Goal: Information Seeking & Learning: Learn about a topic

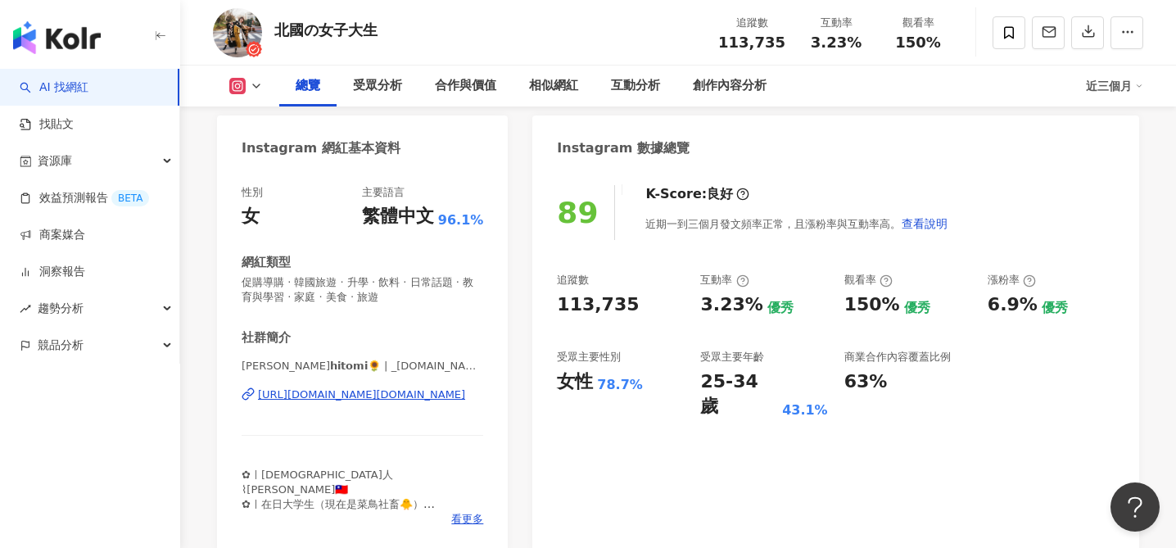
click at [386, 396] on div "https://www.instagram.com/_hitomi.life/" at bounding box center [361, 394] width 207 height 15
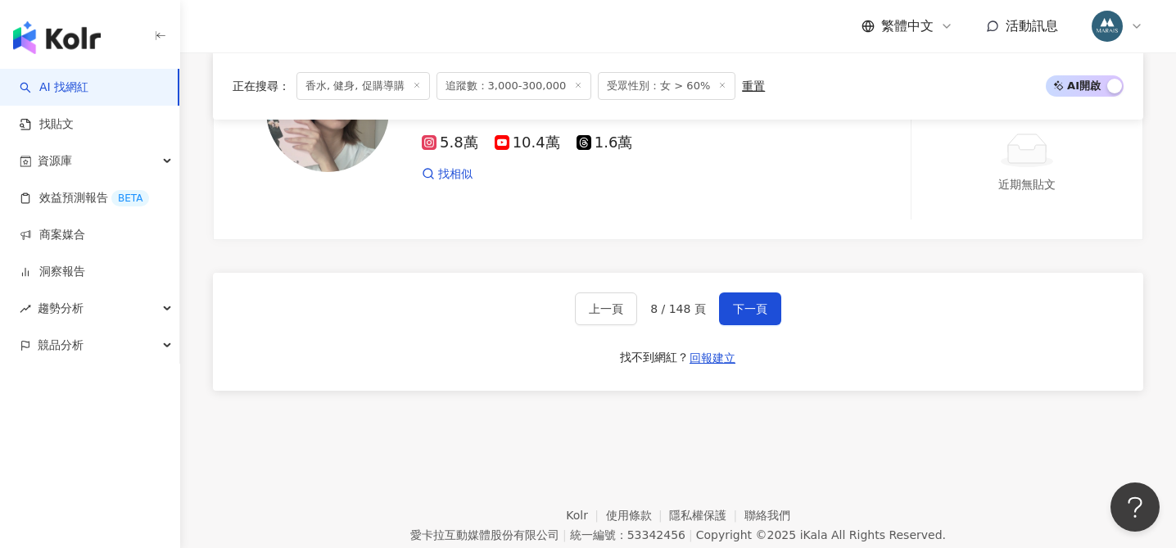
scroll to position [3194, 0]
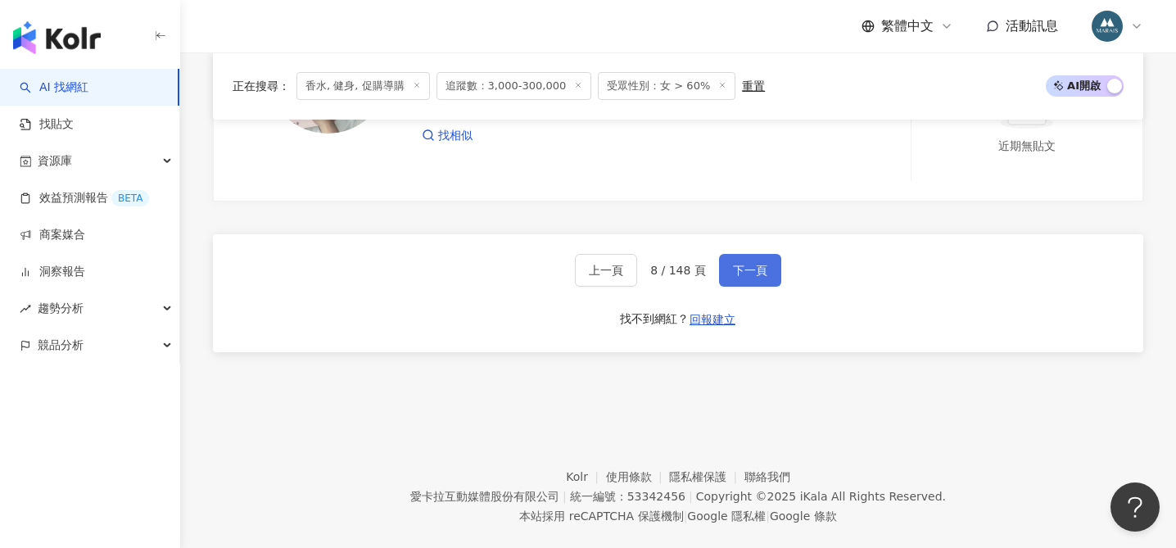
click at [759, 272] on span "下一頁" at bounding box center [750, 270] width 34 height 13
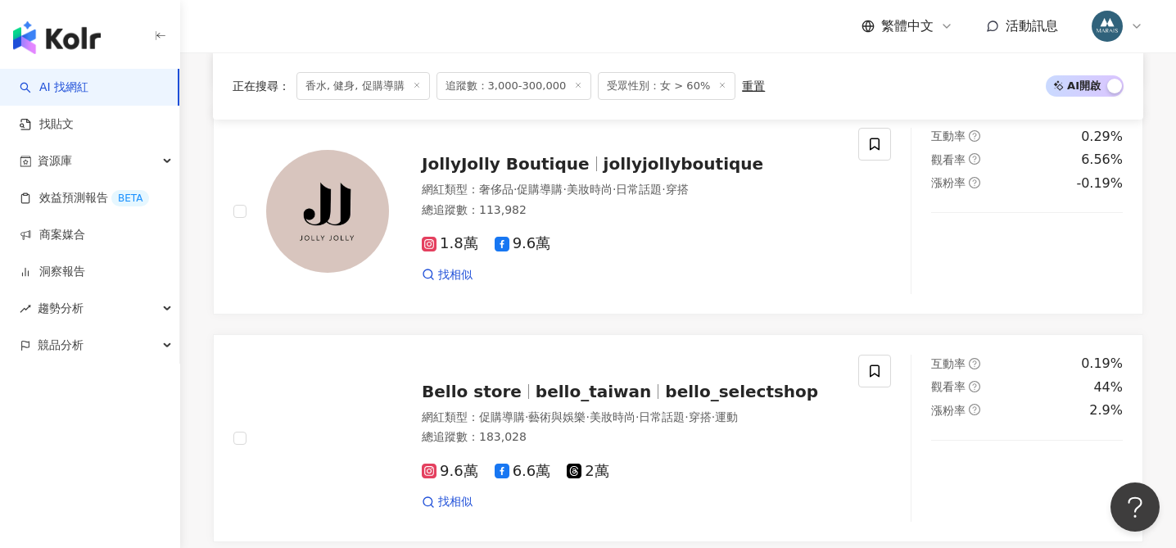
scroll to position [3168, 0]
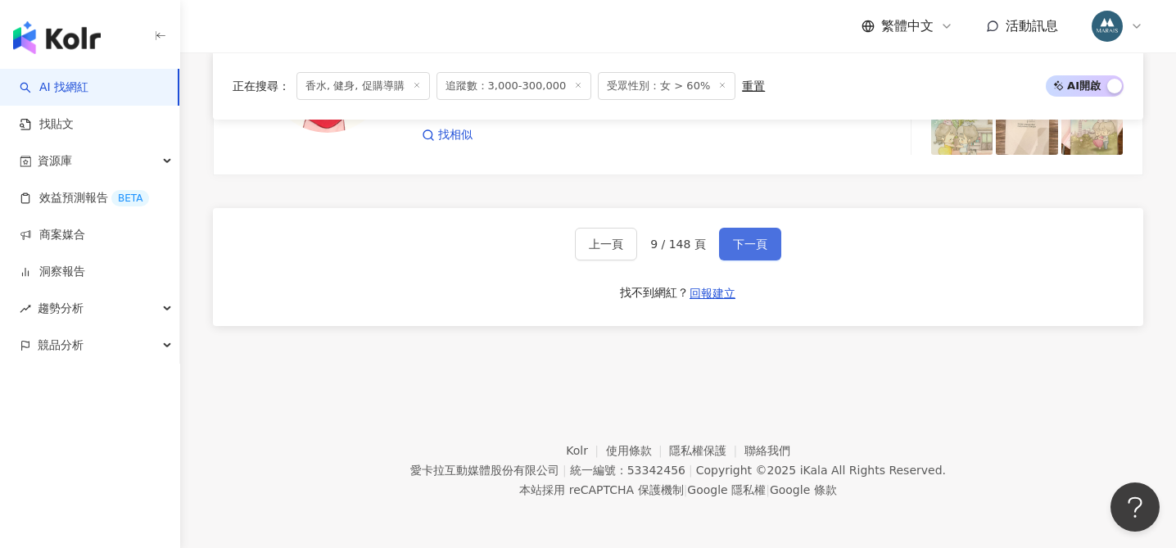
click at [737, 238] on span "下一頁" at bounding box center [750, 244] width 34 height 13
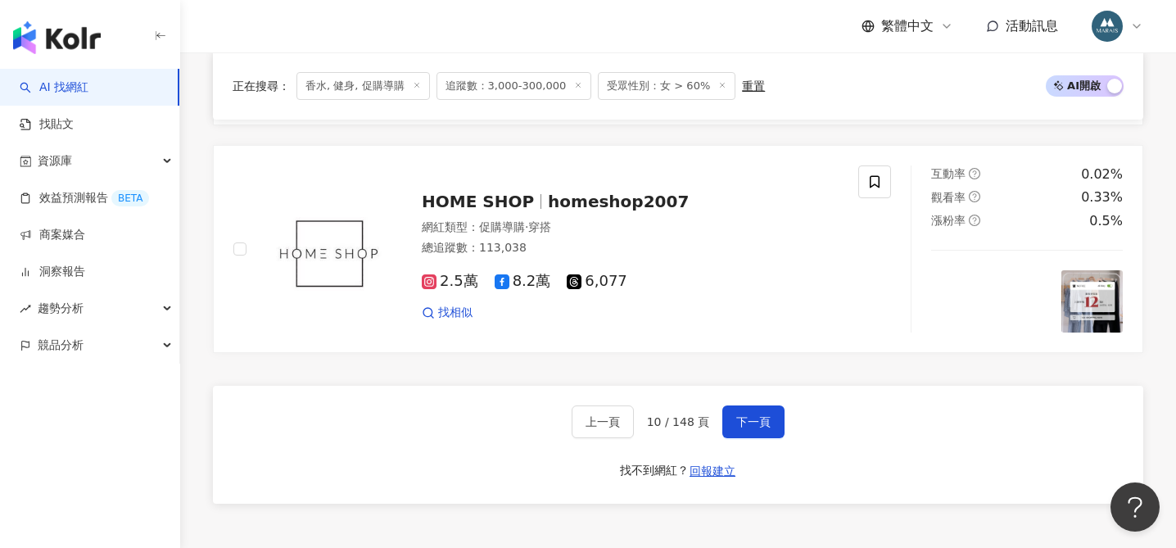
scroll to position [3012, 0]
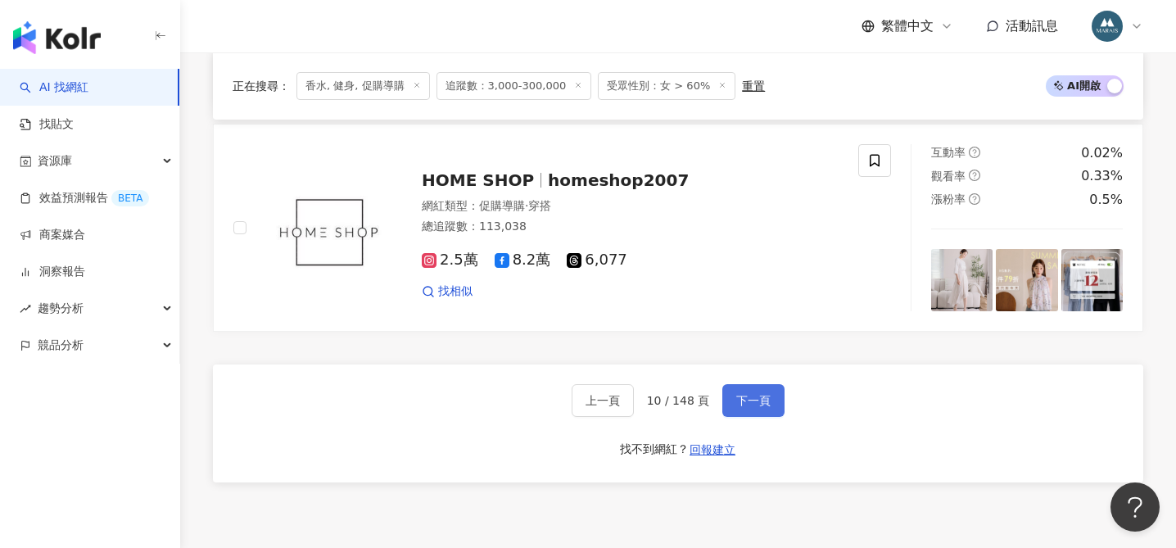
click at [758, 401] on span "下一頁" at bounding box center [753, 400] width 34 height 13
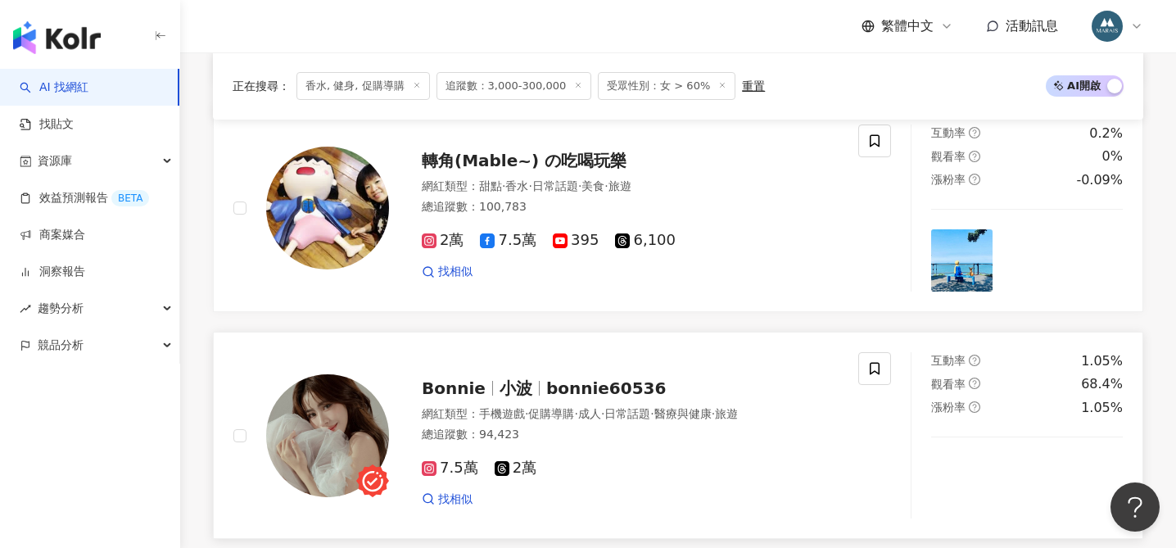
scroll to position [2105, 0]
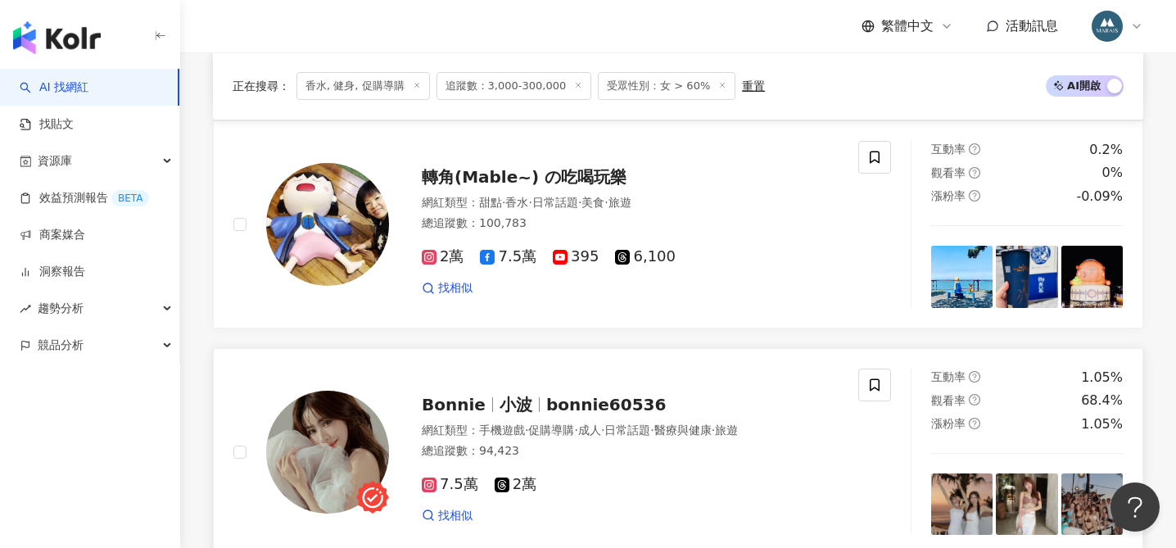
click at [597, 401] on span "bonnie60536" at bounding box center [606, 405] width 120 height 20
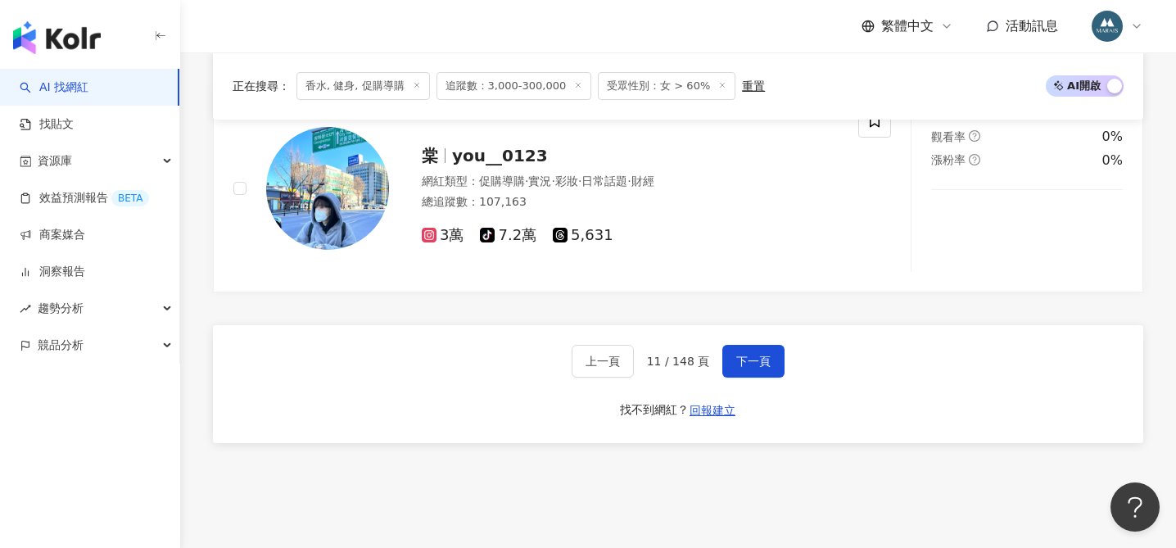
scroll to position [3168, 0]
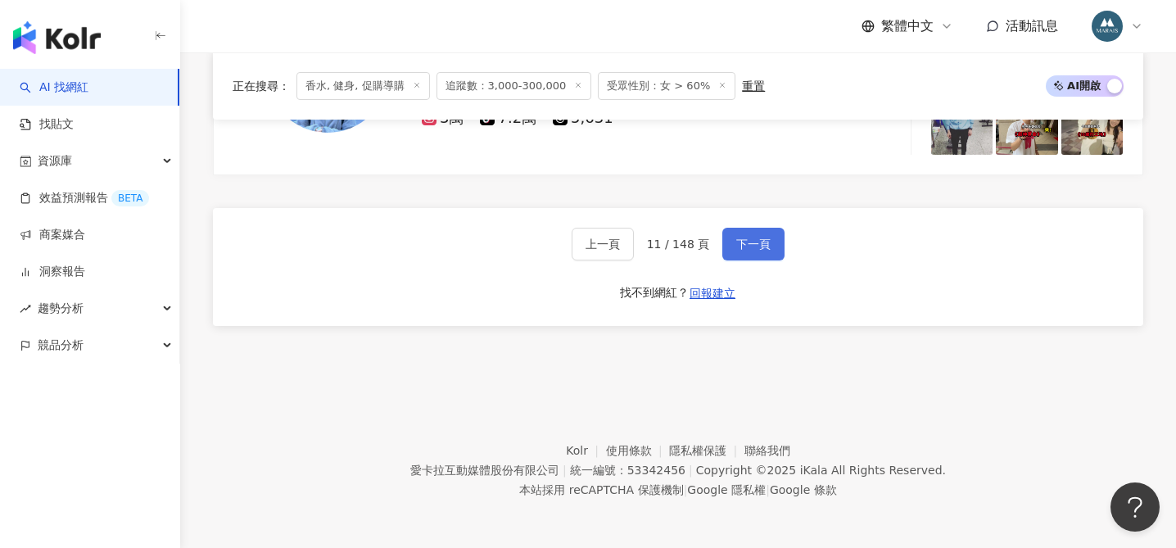
click at [748, 242] on span "下一頁" at bounding box center [753, 244] width 34 height 13
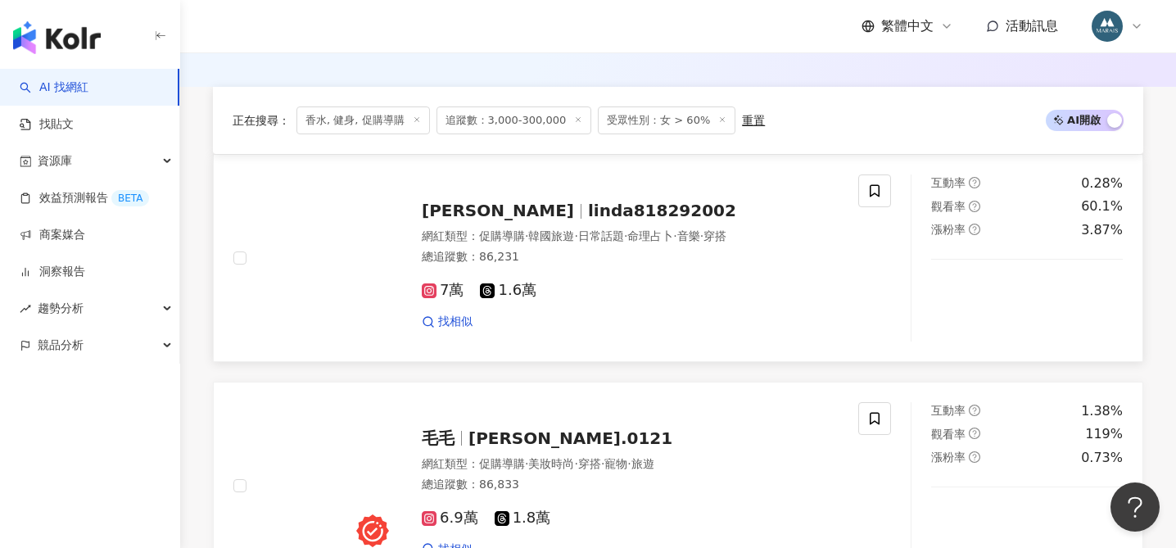
scroll to position [521, 0]
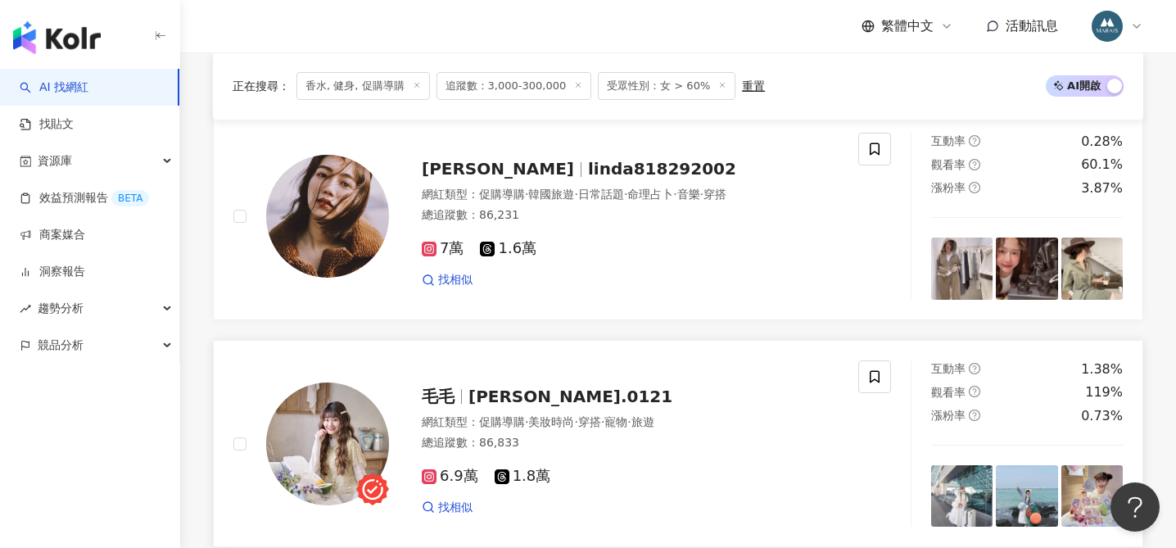
click at [465, 396] on span "毛毛" at bounding box center [445, 397] width 47 height 20
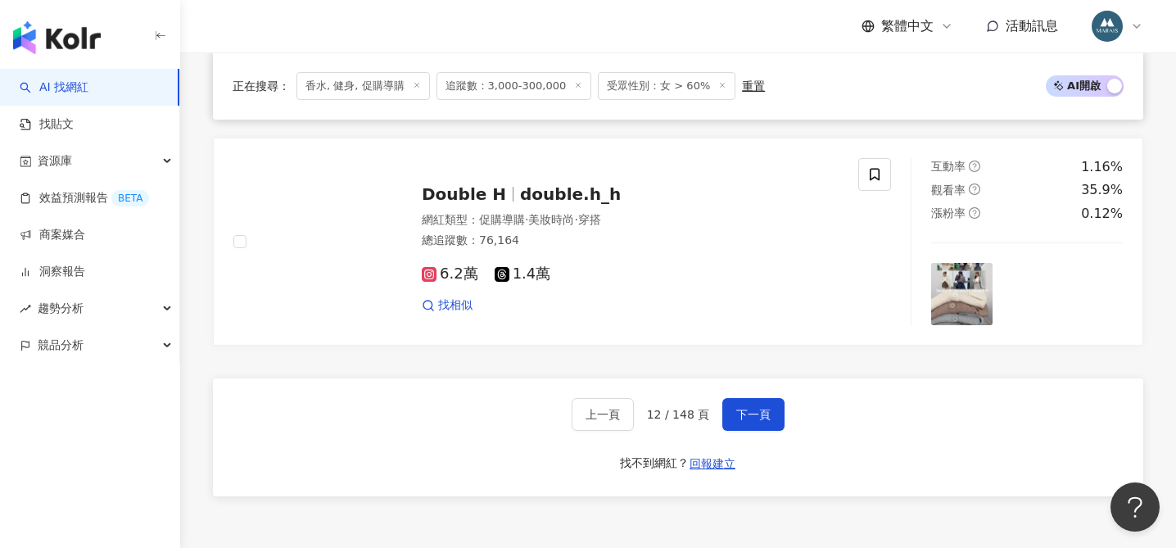
scroll to position [2662, 0]
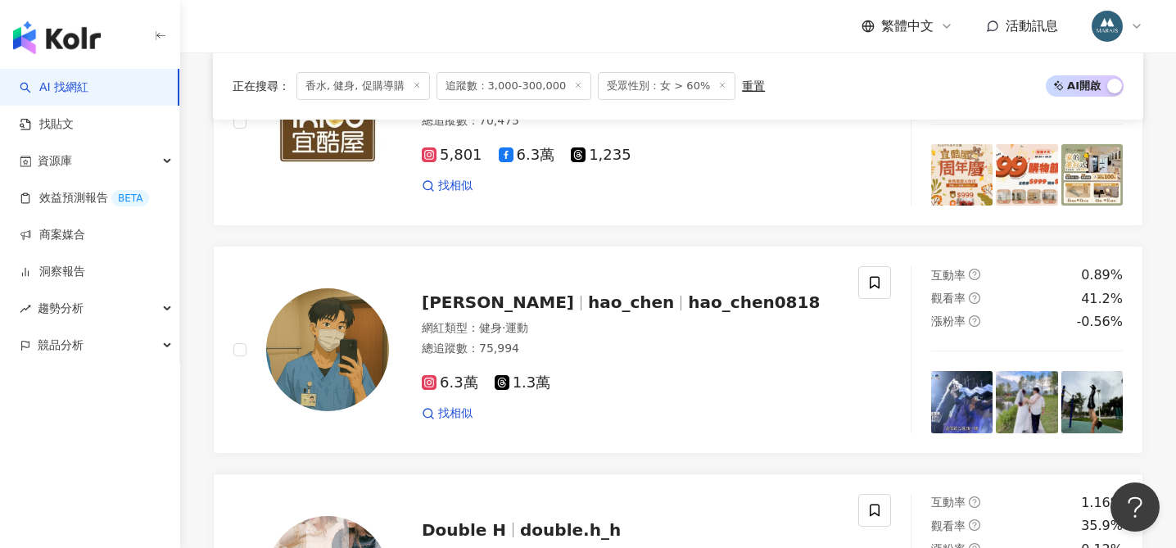
click at [588, 300] on span "hao_chen" at bounding box center [638, 302] width 100 height 20
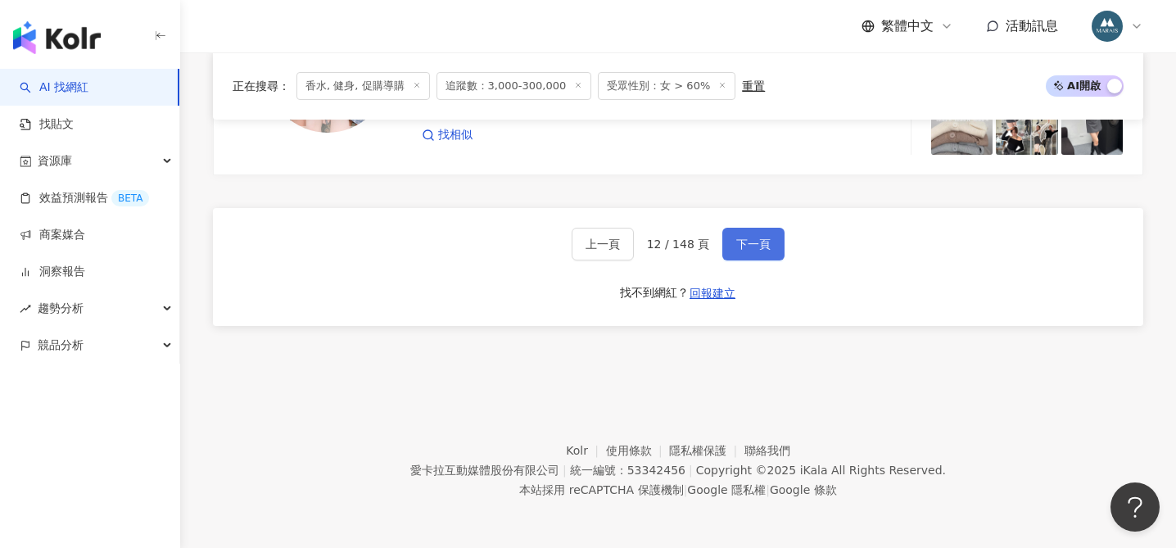
click at [755, 242] on span "下一頁" at bounding box center [753, 244] width 34 height 13
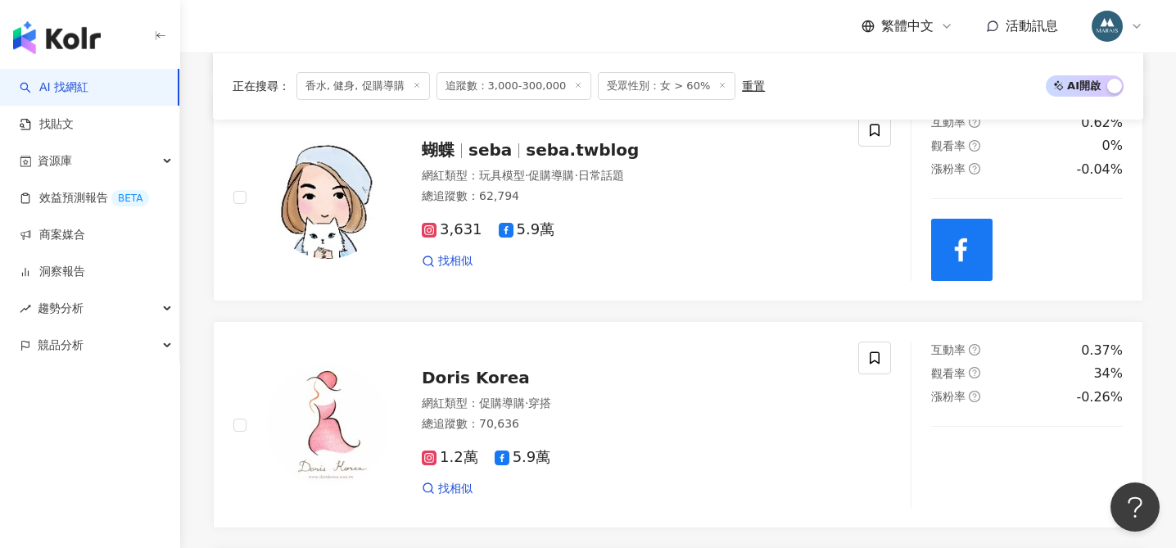
scroll to position [2216, 0]
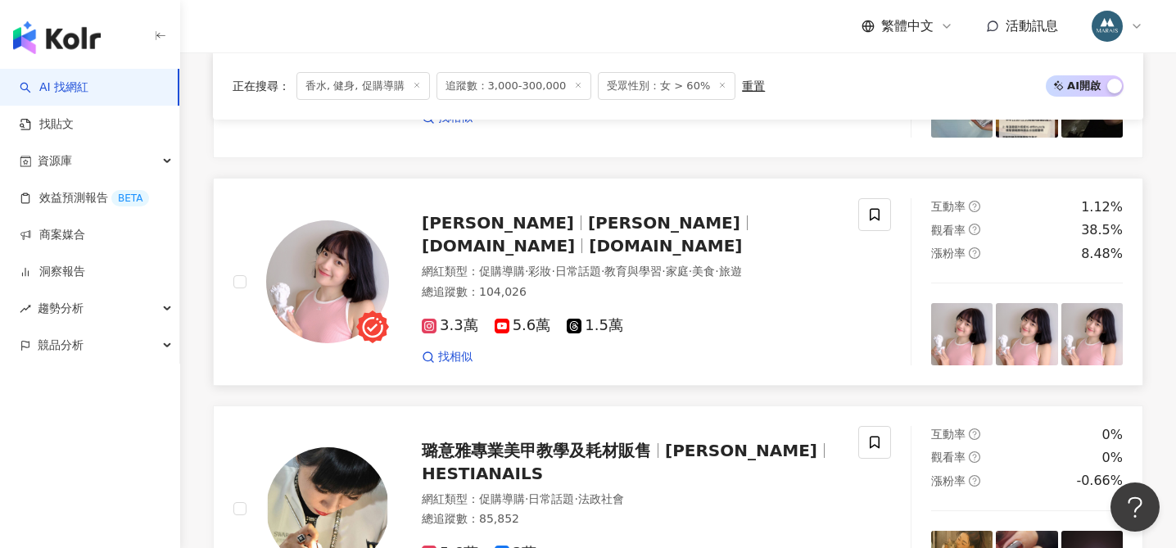
scroll to position [1406, 0]
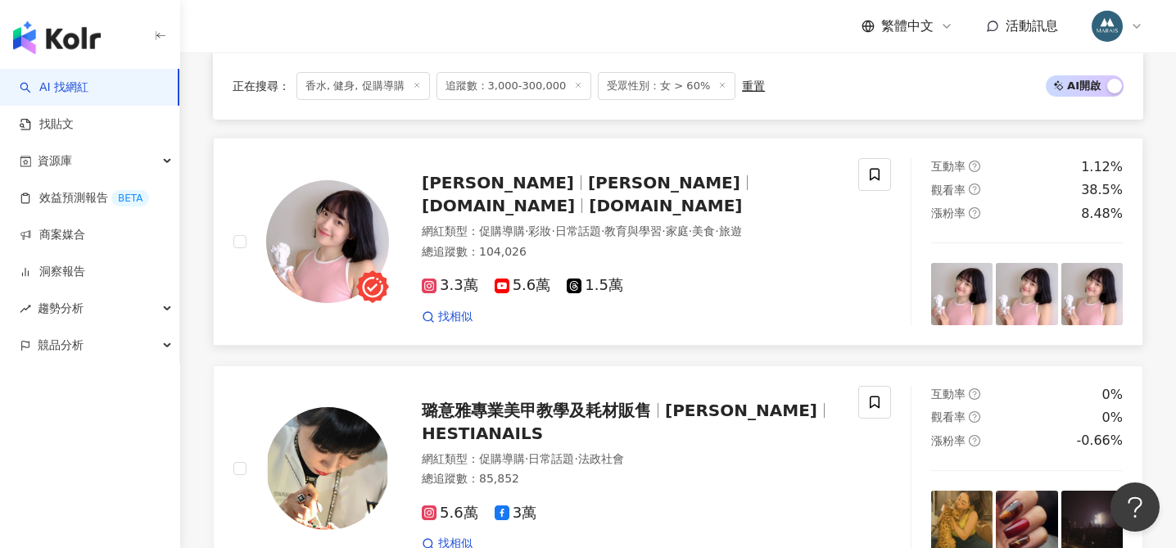
click at [565, 196] on span "enqi.er" at bounding box center [498, 206] width 153 height 20
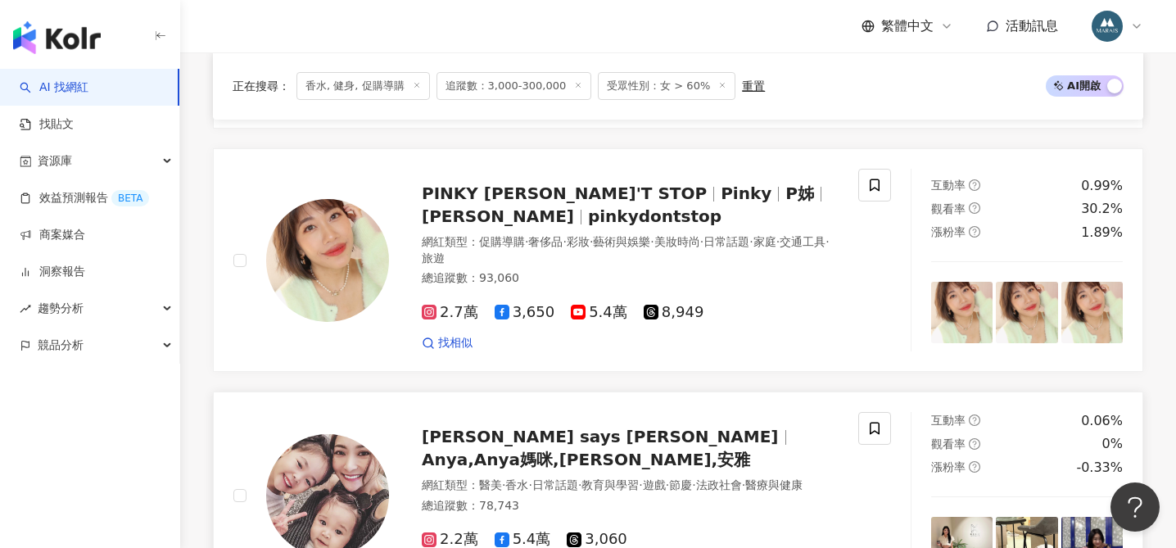
scroll to position [2984, 0]
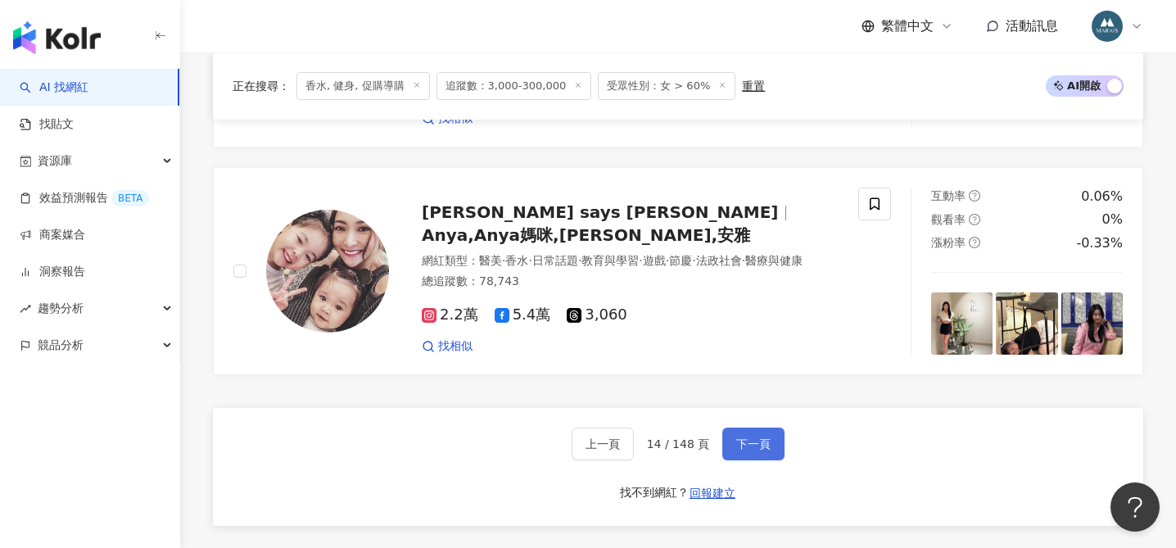
click at [736, 448] on span "下一頁" at bounding box center [753, 443] width 34 height 13
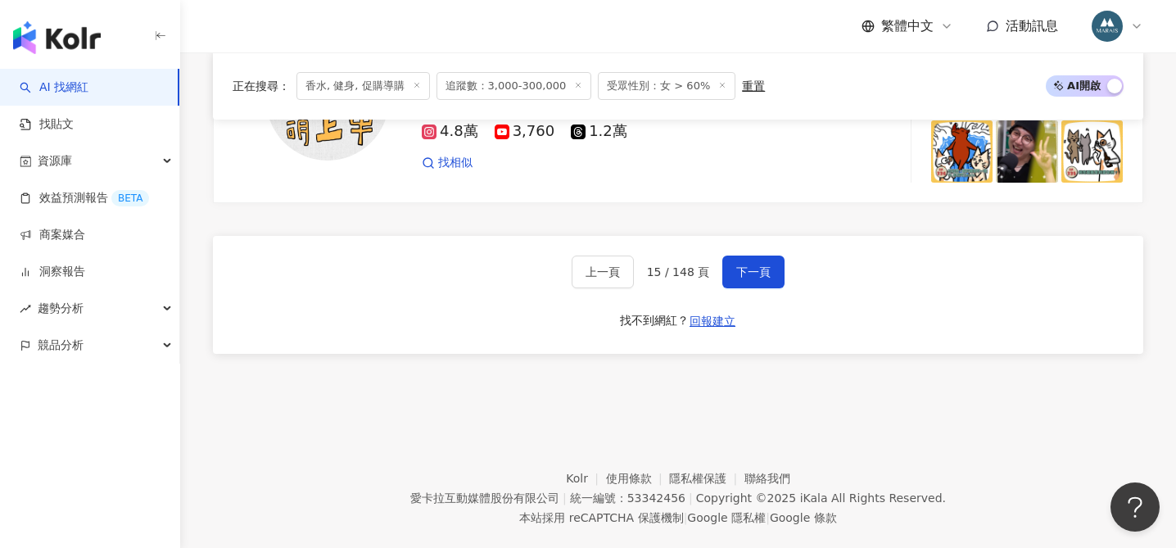
scroll to position [3157, 0]
click at [742, 255] on button "下一頁" at bounding box center [753, 271] width 62 height 33
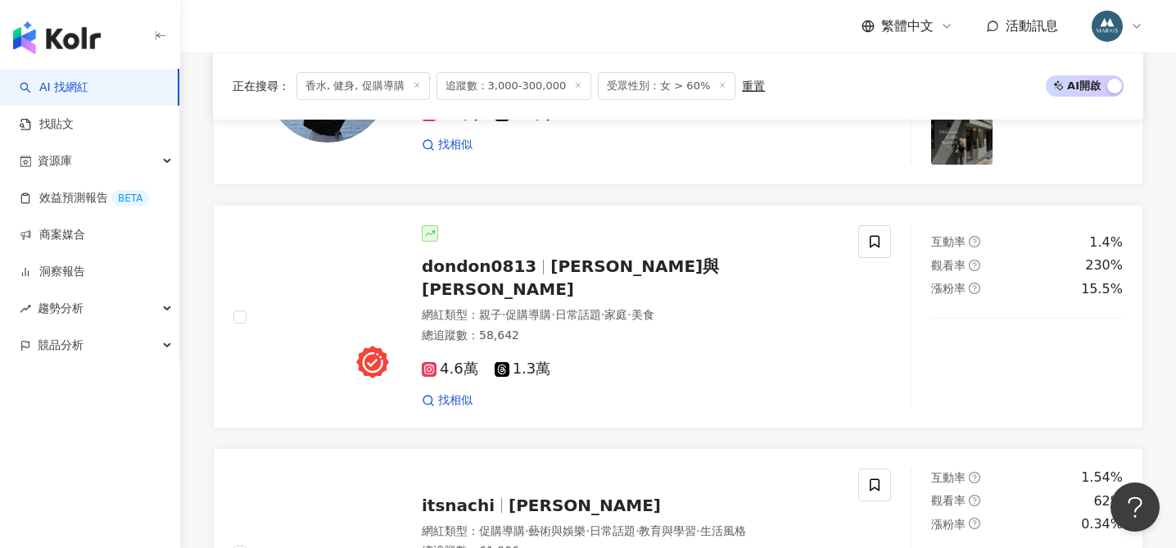
scroll to position [2705, 0]
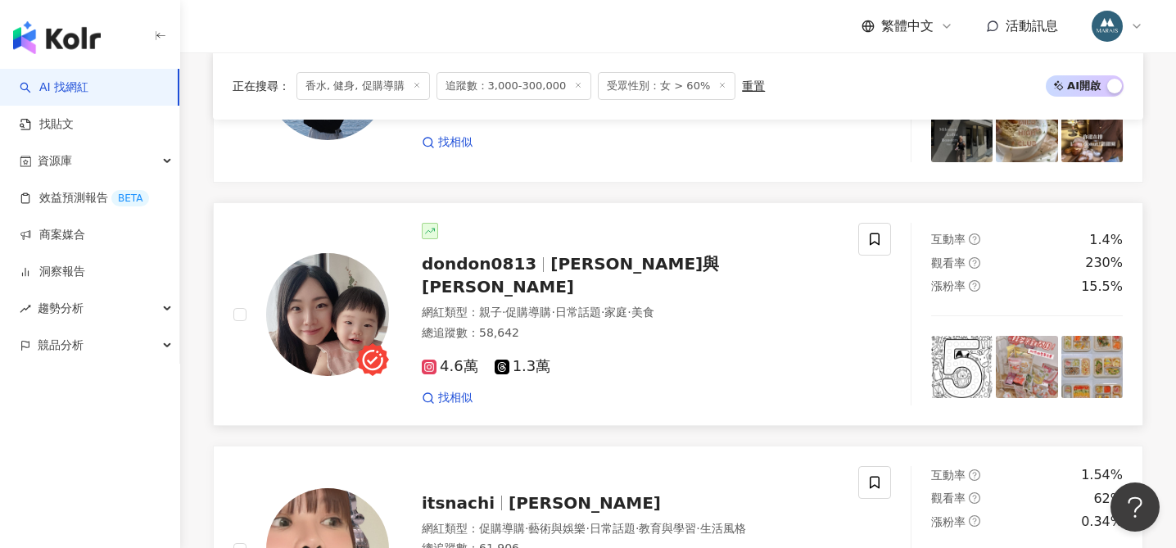
click at [555, 274] on span "雪莉與朵栗" at bounding box center [570, 275] width 297 height 43
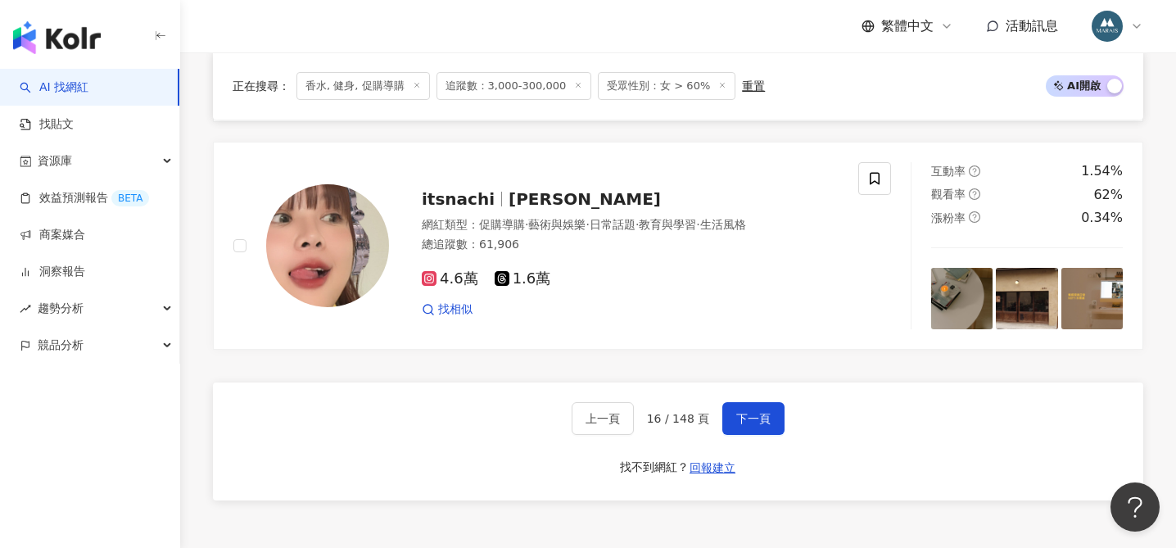
scroll to position [3042, 0]
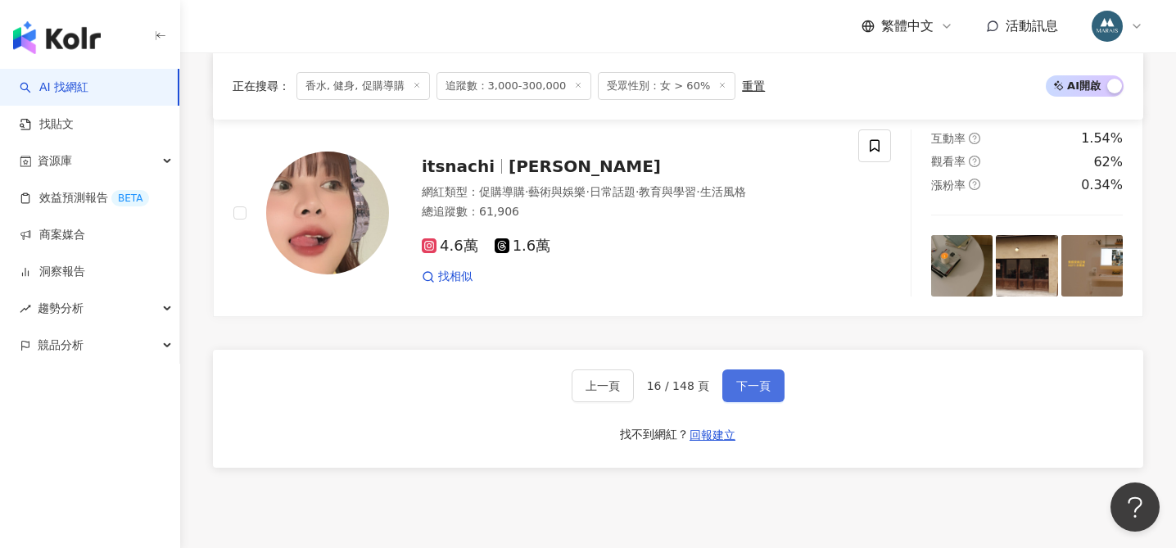
click at [749, 379] on span "下一頁" at bounding box center [753, 385] width 34 height 13
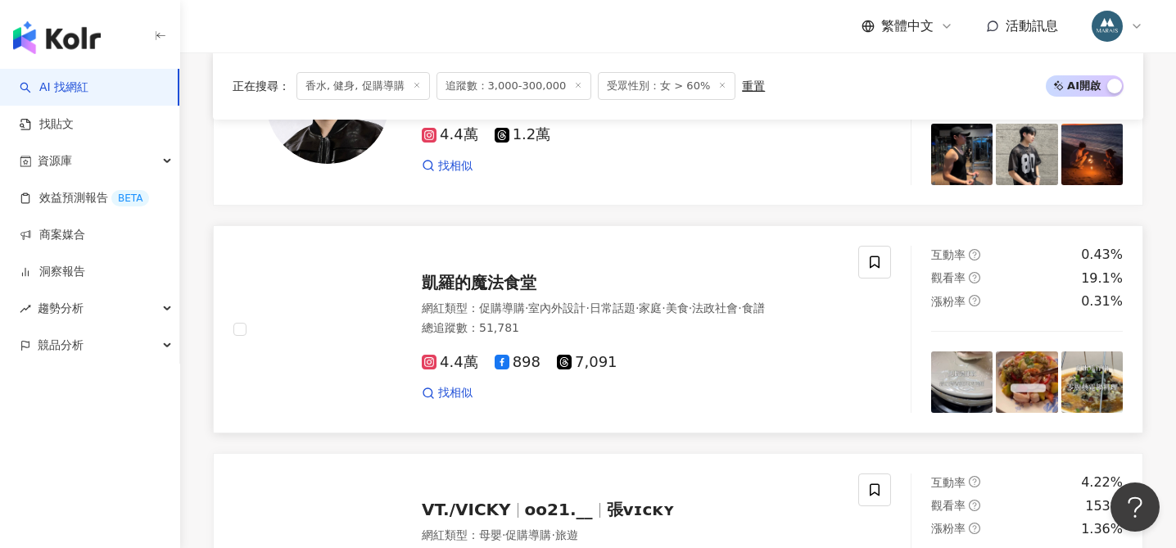
scroll to position [744, 0]
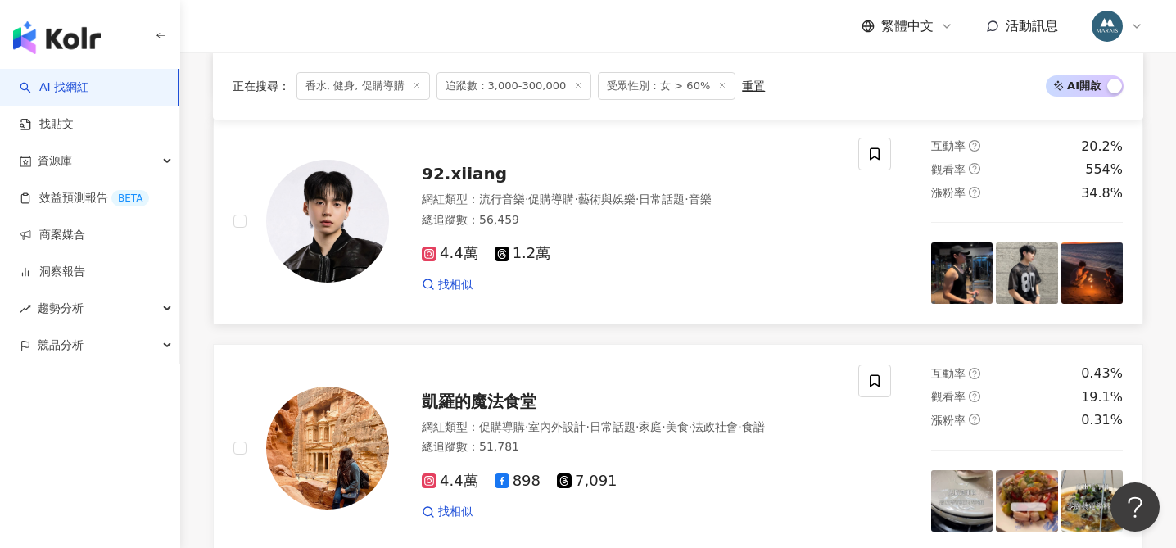
click at [482, 178] on span "92.xiiang" at bounding box center [464, 174] width 85 height 20
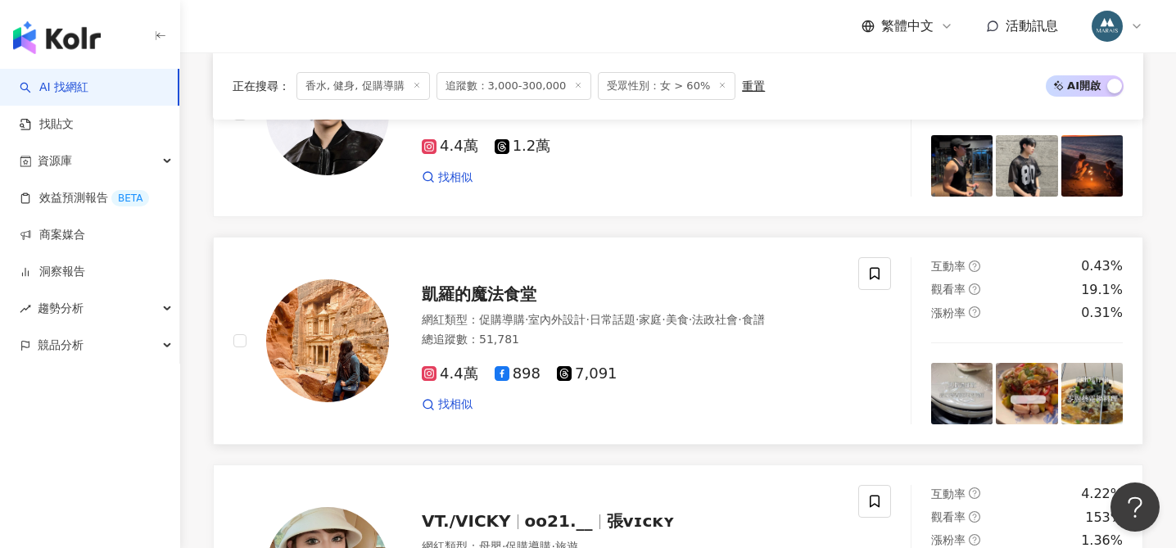
scroll to position [880, 0]
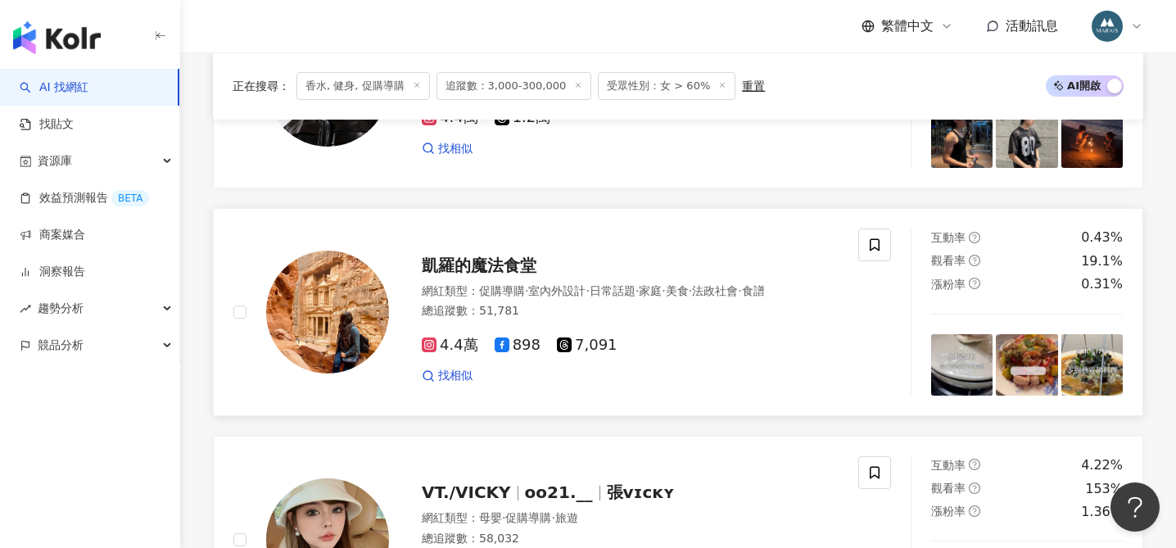
click at [488, 260] on span "凱羅的魔法食堂" at bounding box center [479, 266] width 115 height 20
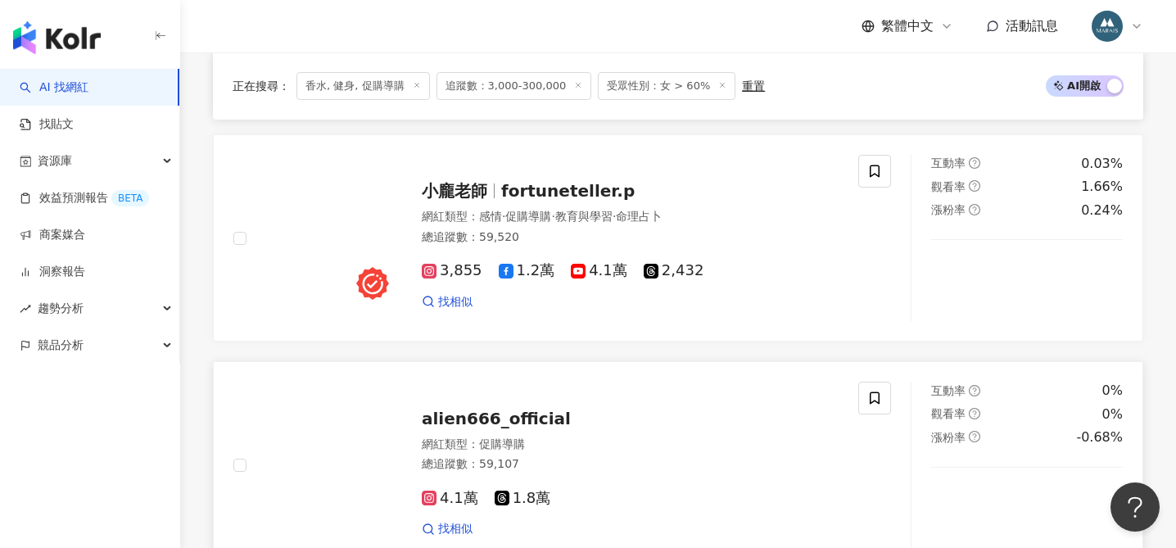
scroll to position [2578, 0]
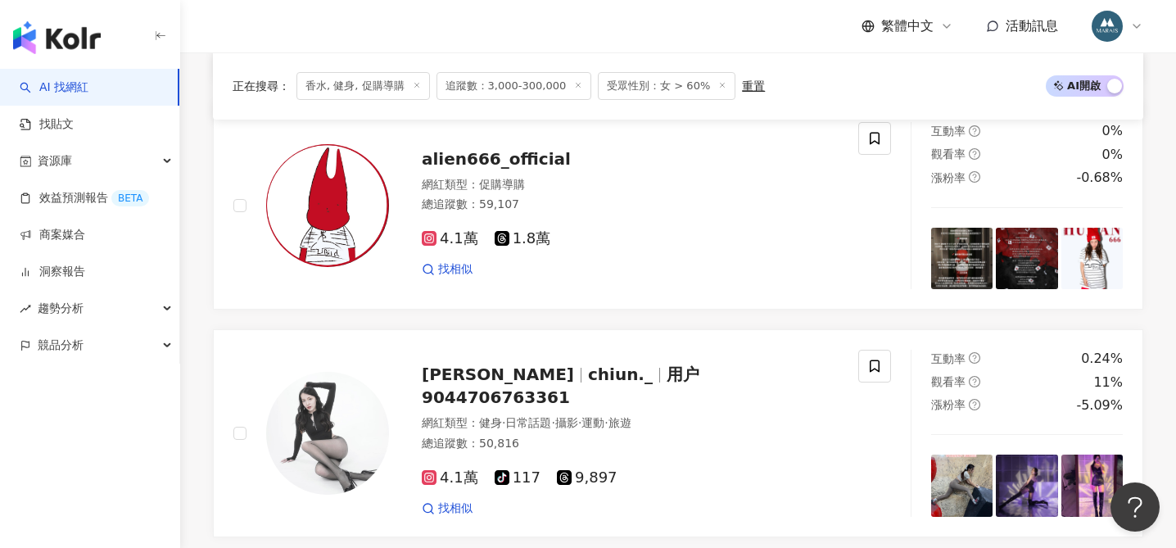
click at [752, 415] on div "網紅類型 ： 健身 · 日常話題 · 攝影 · 運動 · 旅遊" at bounding box center [630, 423] width 417 height 16
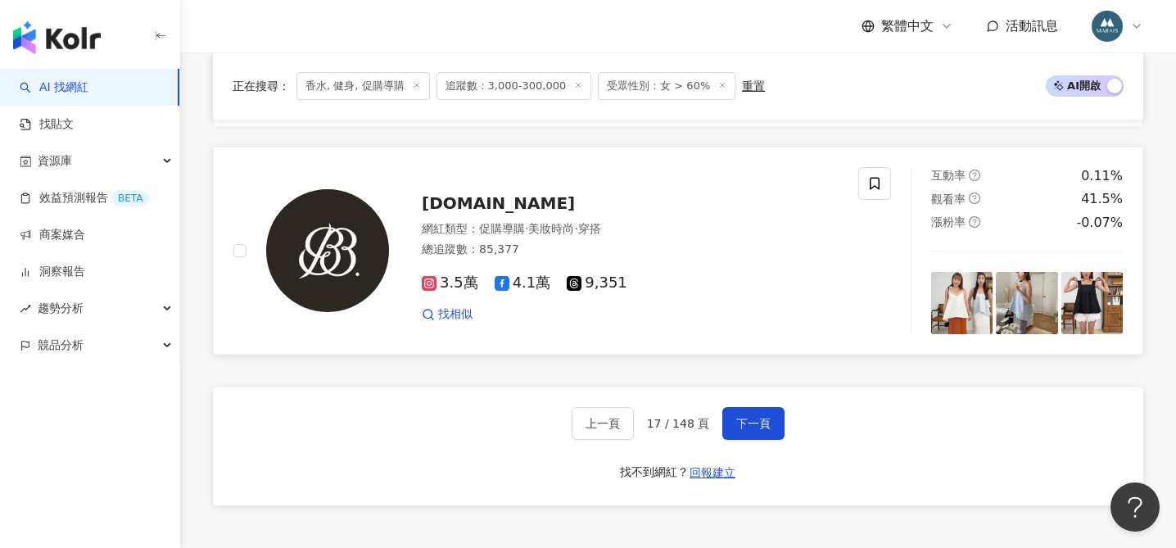
scroll to position [3034, 0]
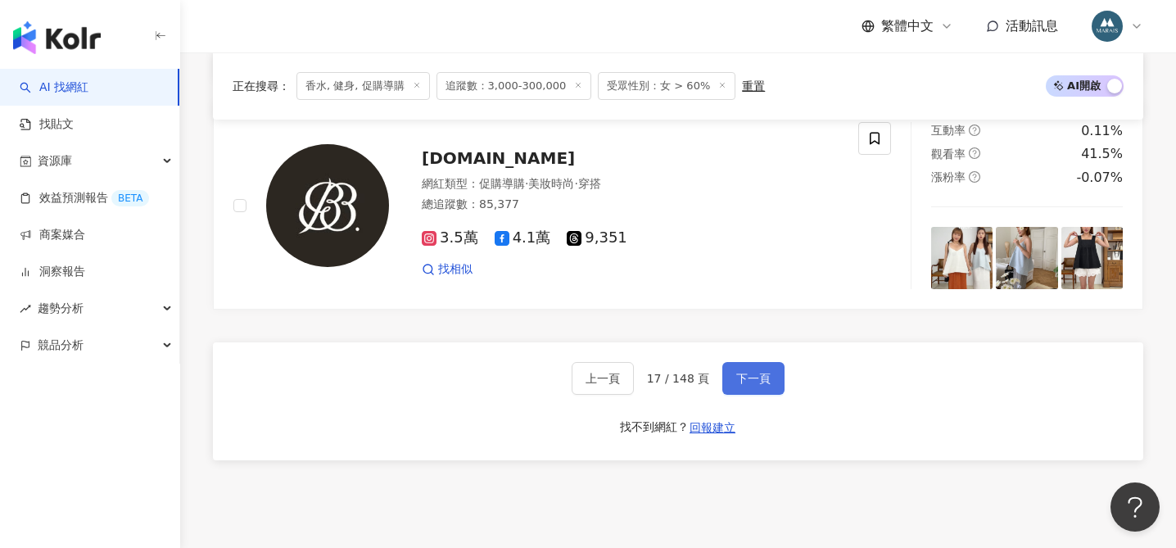
click at [742, 375] on span "下一頁" at bounding box center [753, 378] width 34 height 13
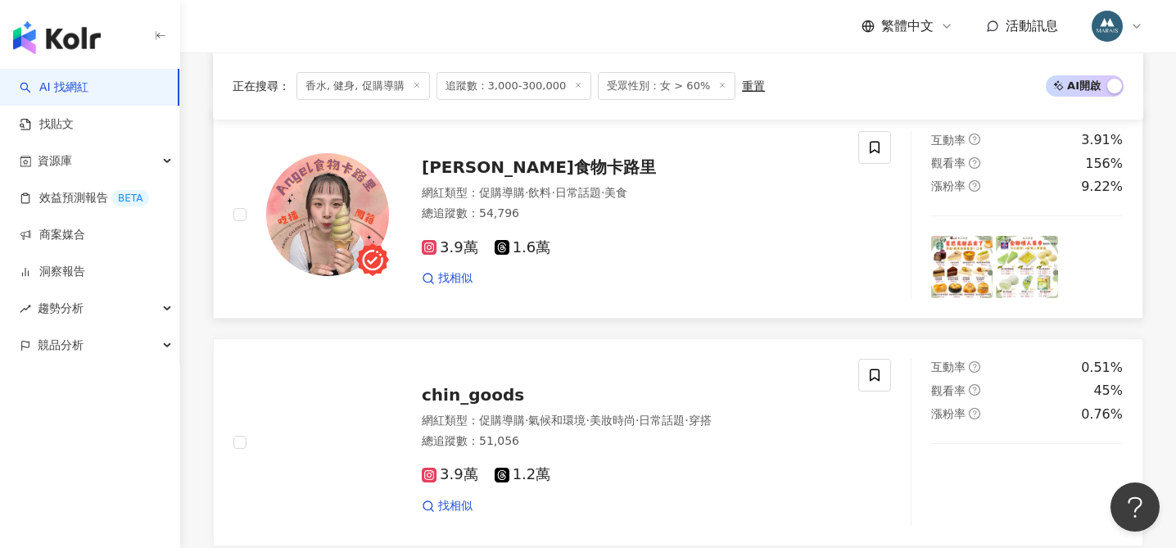
scroll to position [1201, 0]
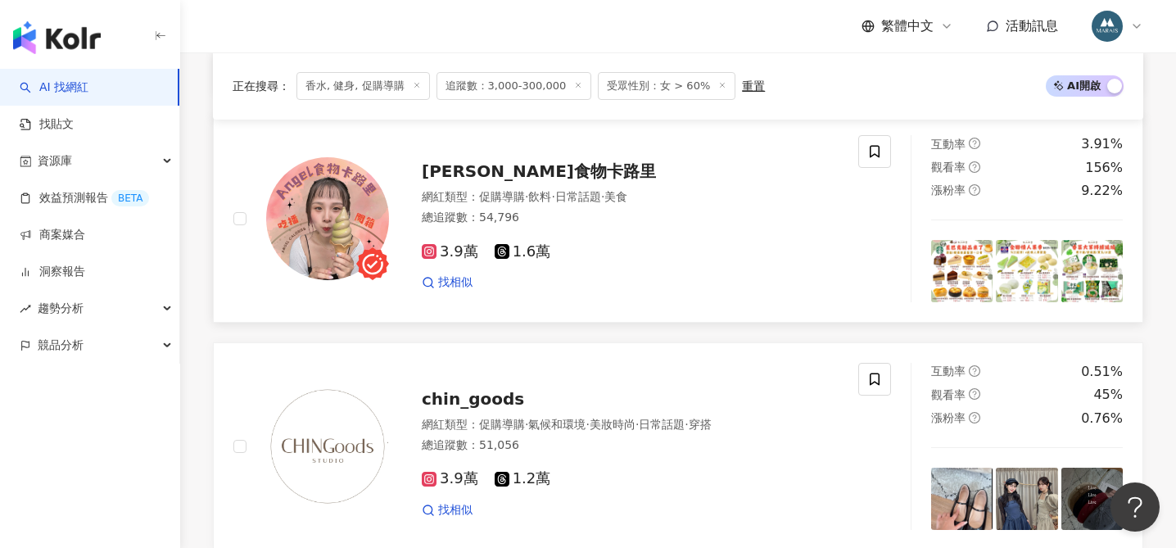
click at [490, 168] on span "𝒜𝓃𝑔𝑒𝓁食物卡路里" at bounding box center [539, 171] width 234 height 20
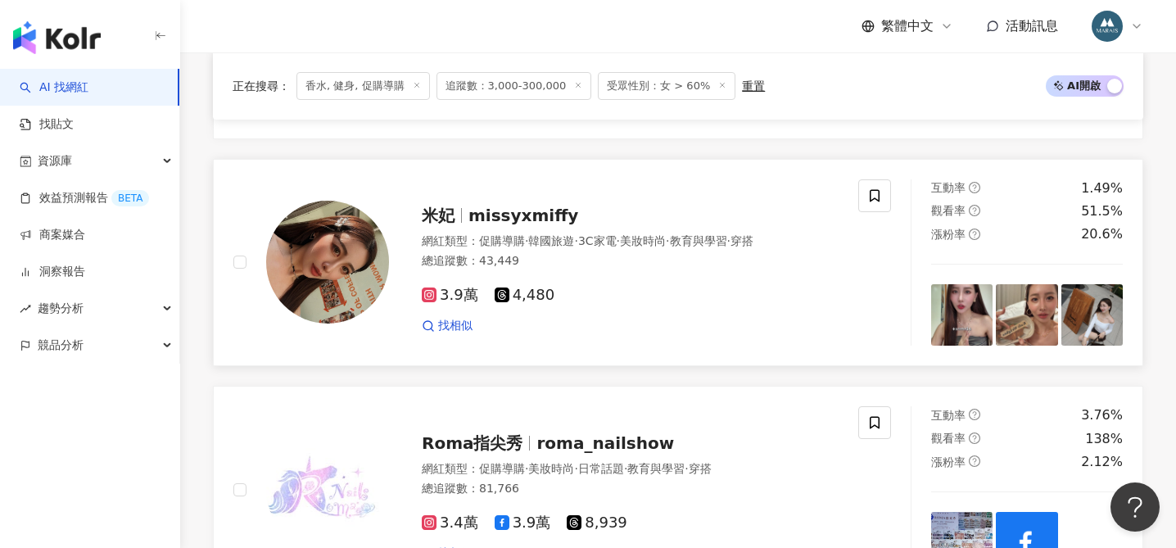
scroll to position [1631, 0]
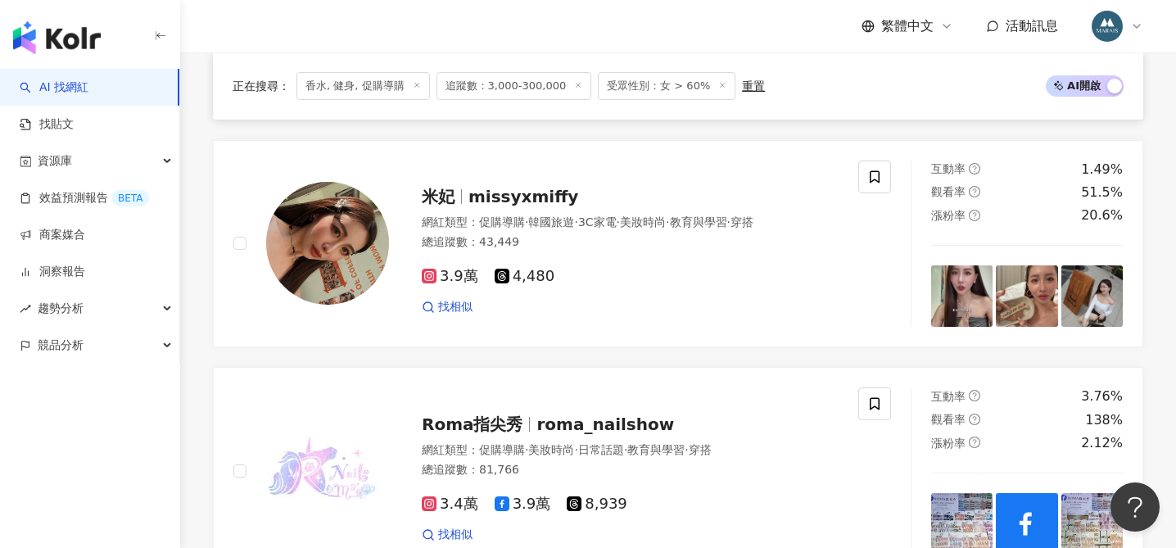
click at [502, 195] on span "missyxmiffy" at bounding box center [524, 197] width 110 height 20
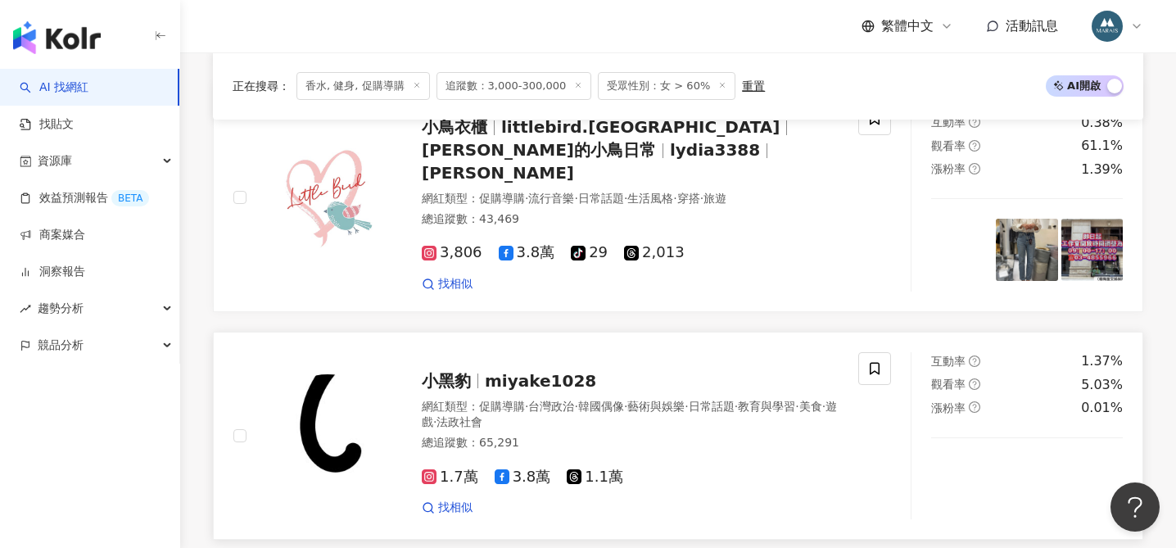
scroll to position [2827, 0]
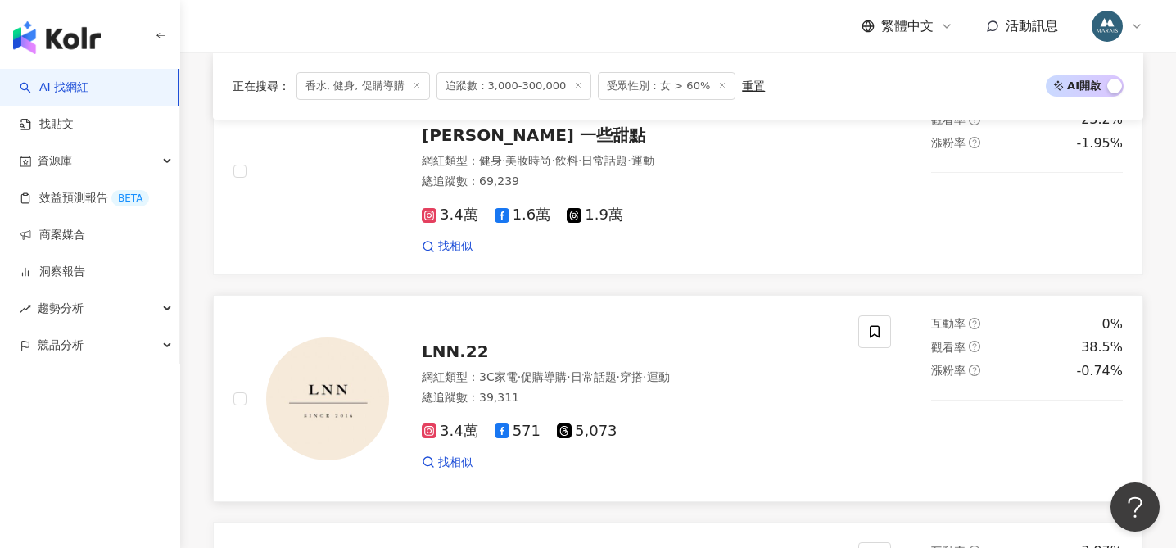
scroll to position [2506, 0]
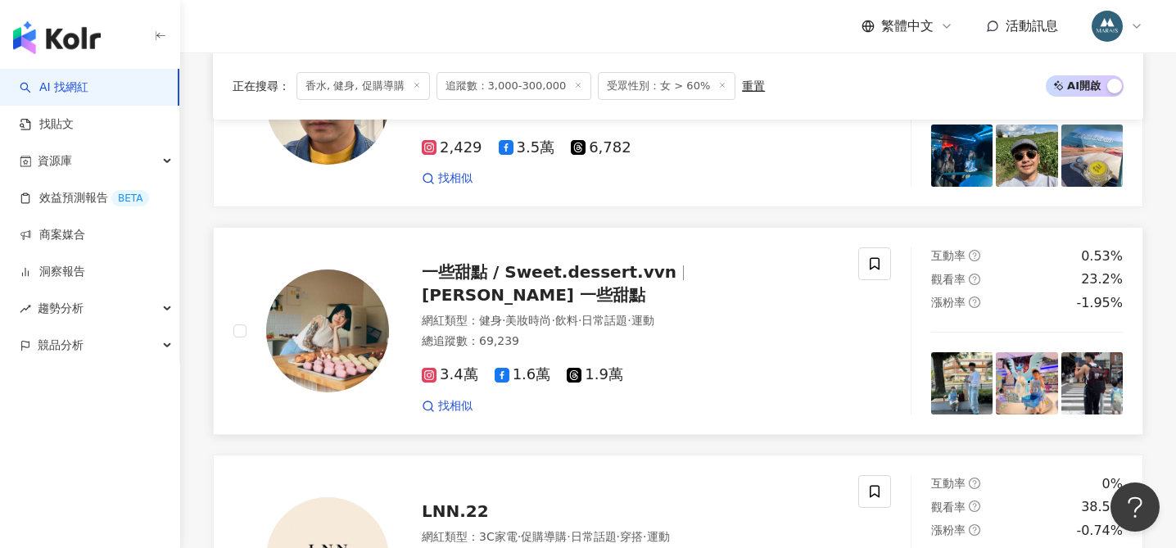
click at [526, 282] on span "一些甜點 / Sweet.dessert.vvn" at bounding box center [549, 272] width 255 height 20
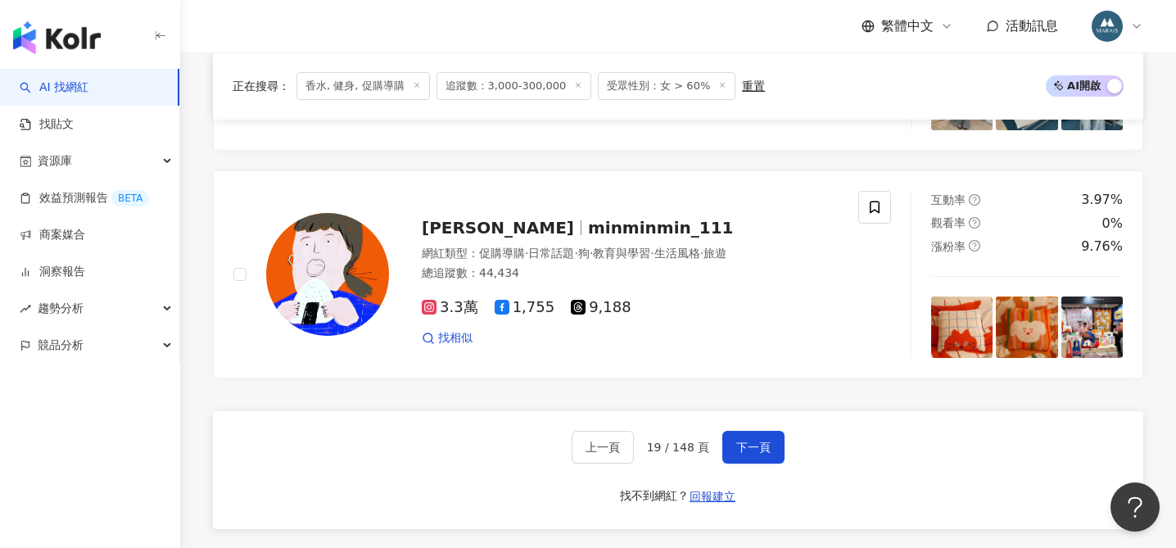
scroll to position [3221, 0]
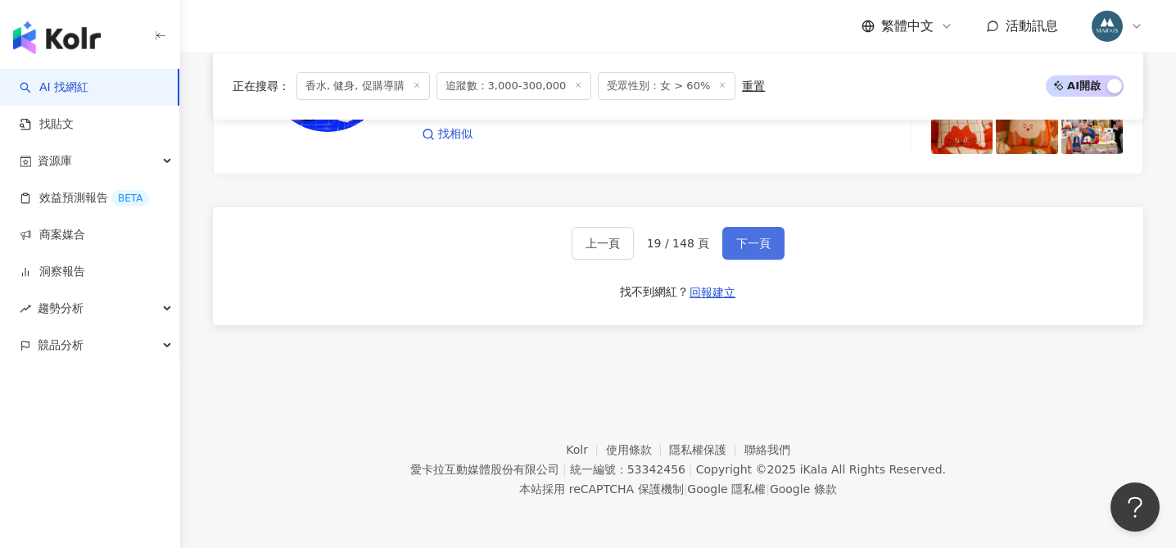
click at [757, 243] on span "下一頁" at bounding box center [753, 243] width 34 height 13
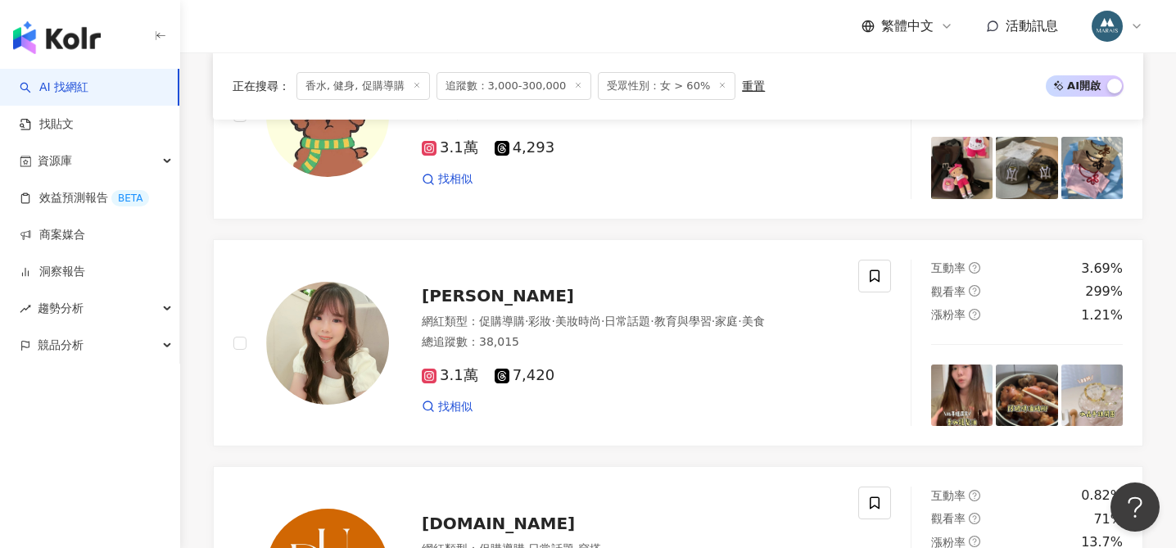
scroll to position [2261, 0]
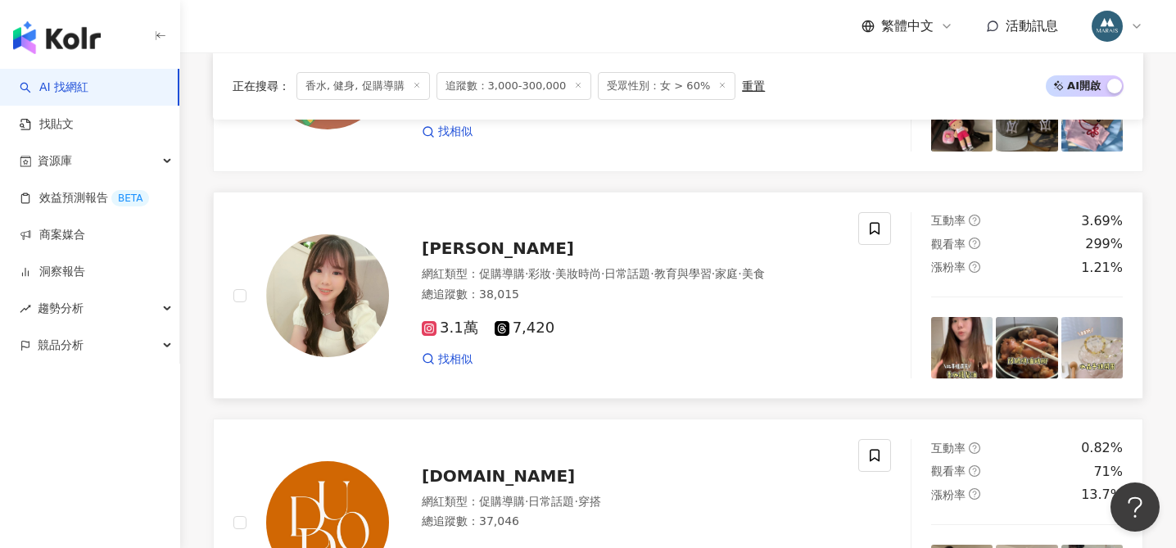
click at [509, 244] on span "小伊 💕伊伊美妝" at bounding box center [498, 248] width 152 height 20
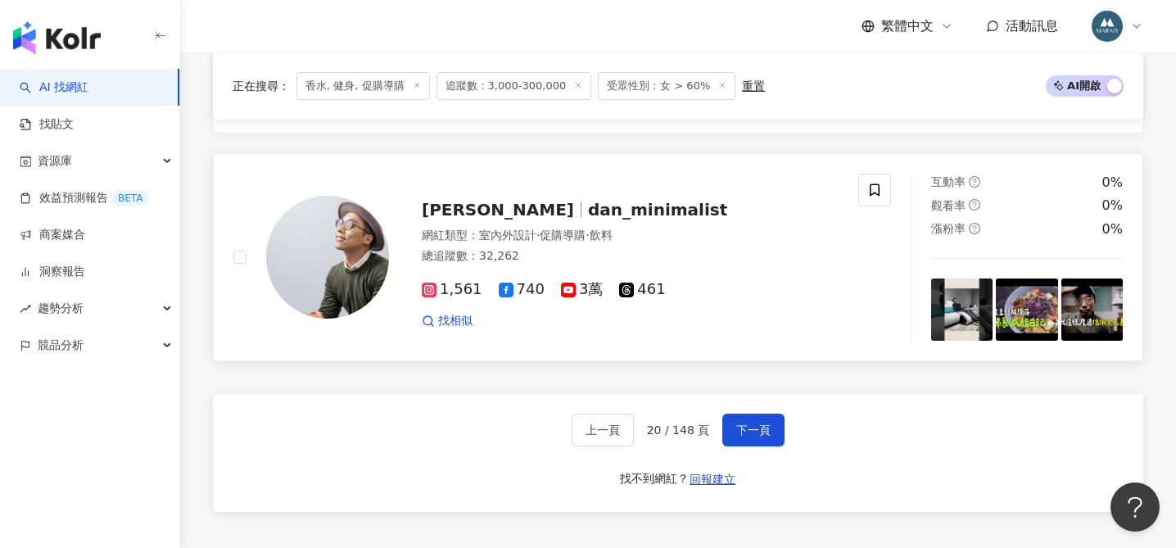
scroll to position [2990, 0]
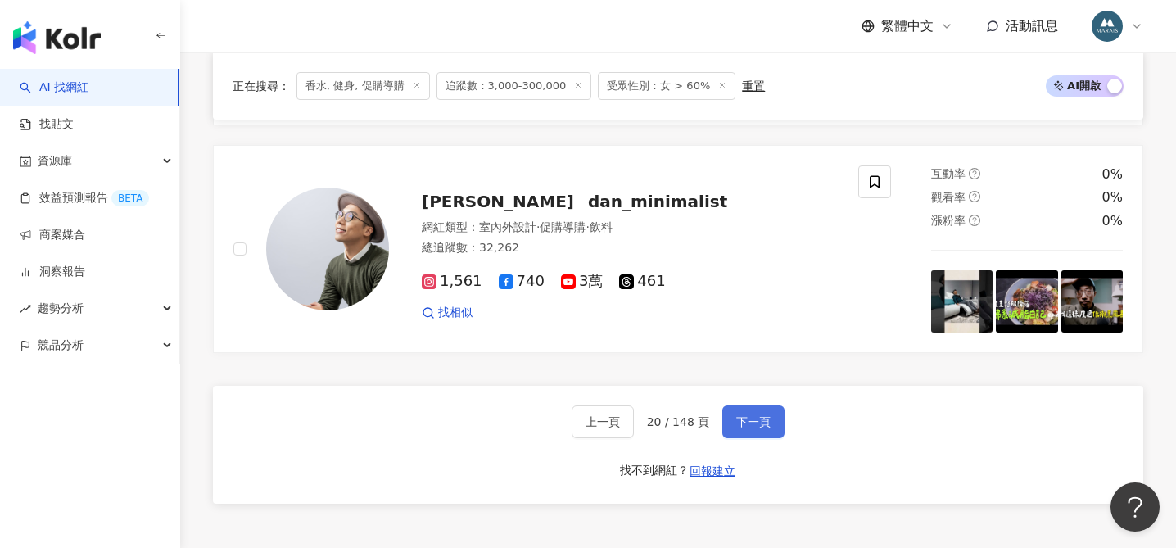
click at [749, 427] on span "下一頁" at bounding box center [753, 421] width 34 height 13
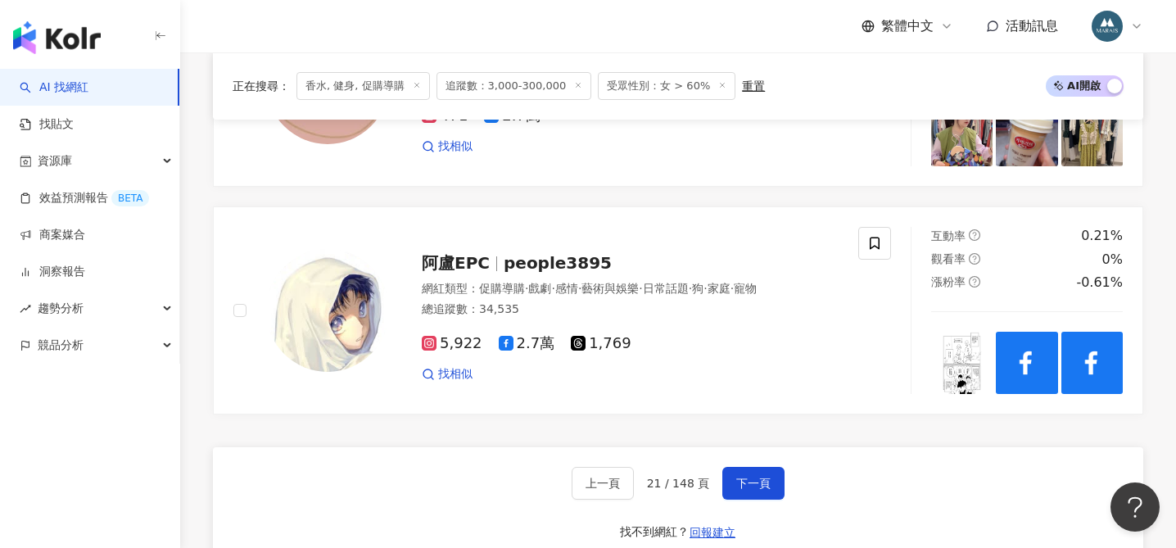
scroll to position [3157, 0]
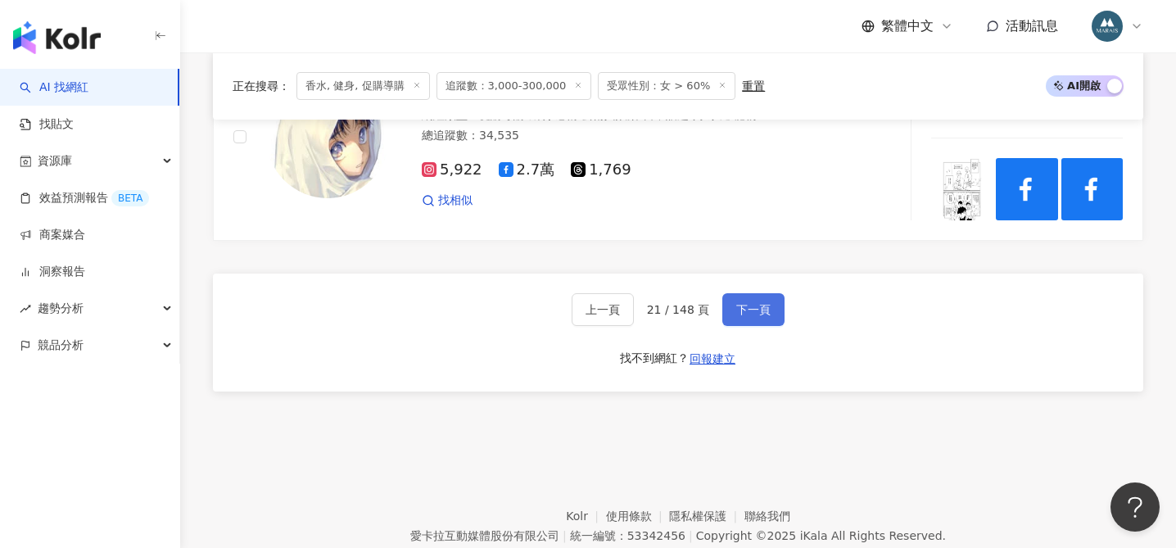
click at [749, 303] on span "下一頁" at bounding box center [753, 309] width 34 height 13
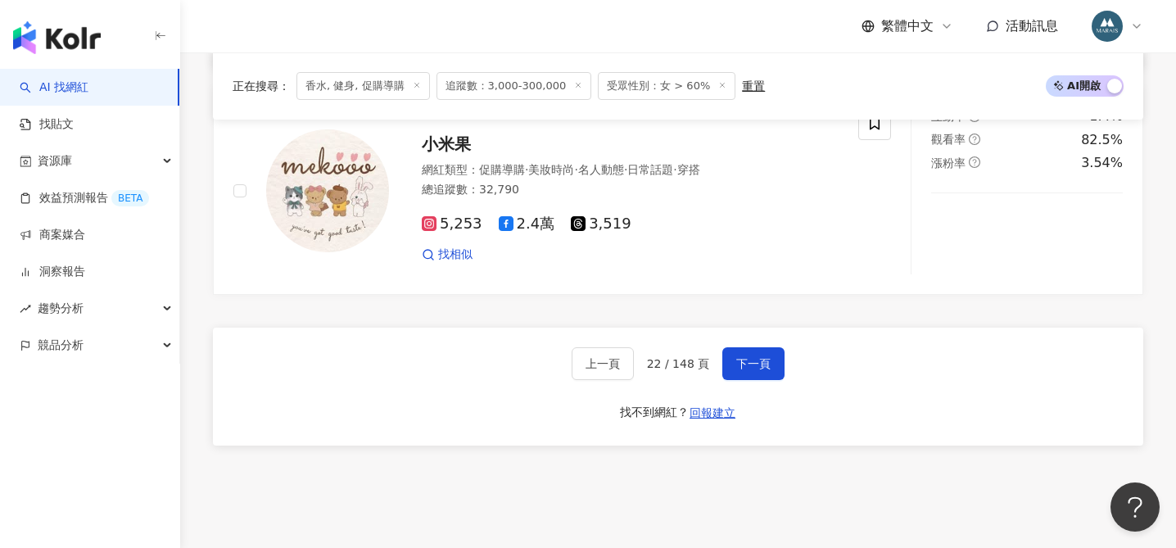
scroll to position [3114, 0]
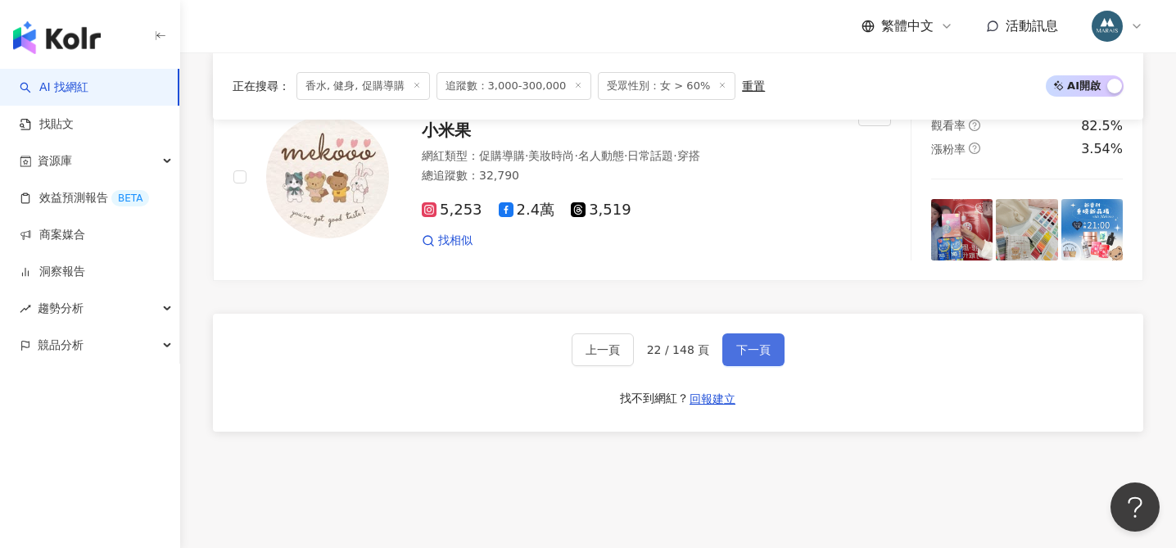
click at [746, 345] on span "下一頁" at bounding box center [753, 349] width 34 height 13
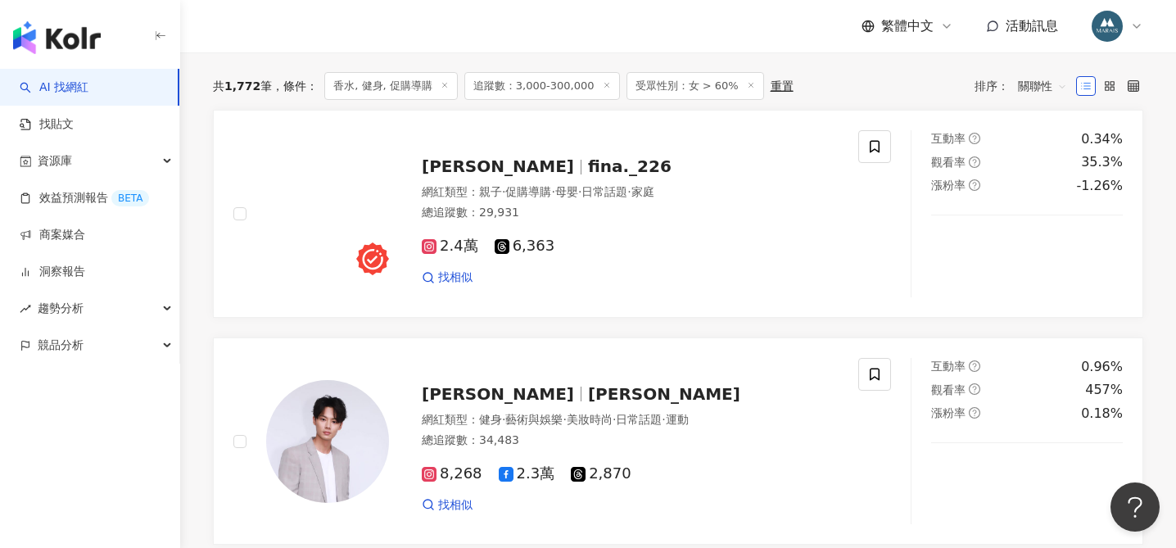
scroll to position [513, 0]
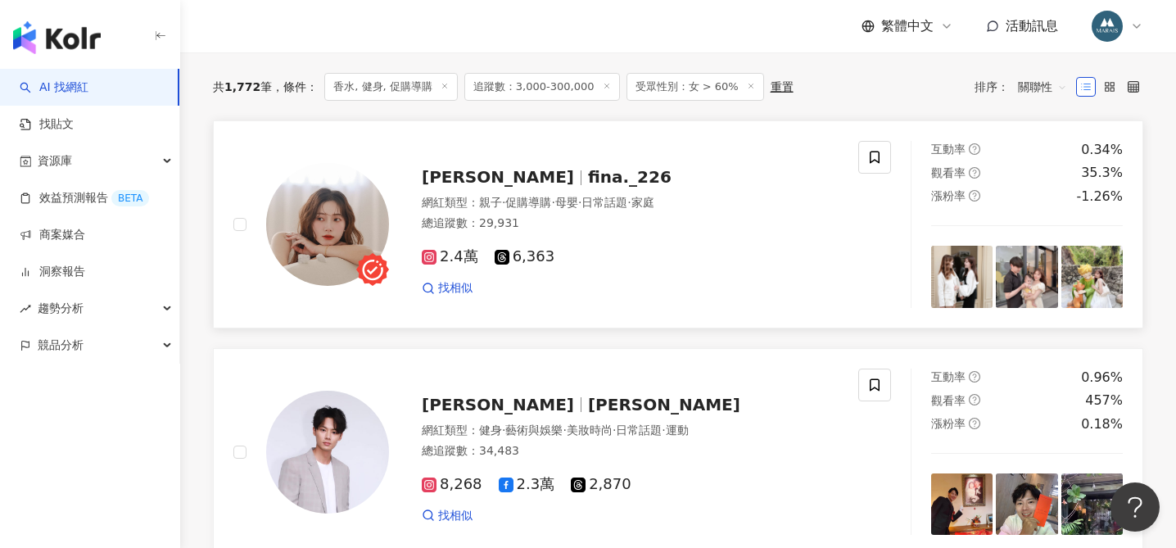
click at [588, 174] on span "fina._226" at bounding box center [630, 177] width 84 height 20
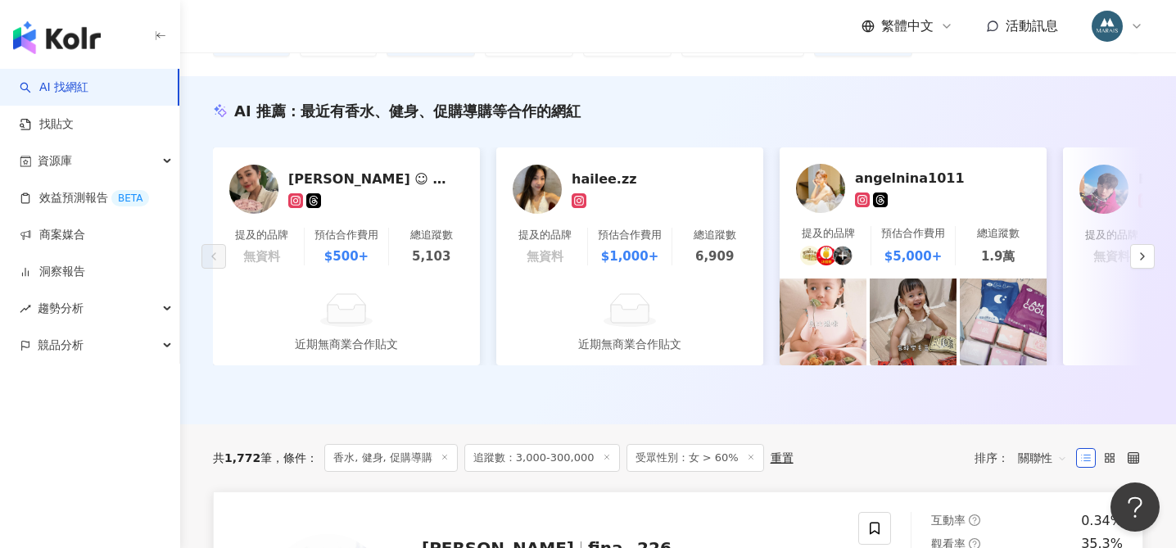
scroll to position [0, 0]
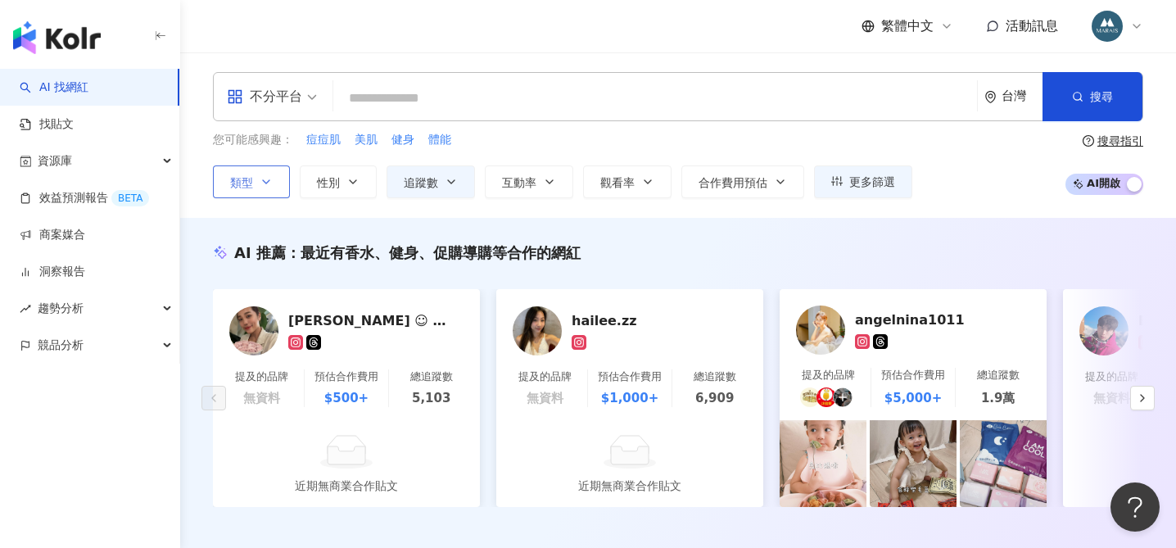
click at [259, 190] on button "類型" at bounding box center [251, 181] width 77 height 33
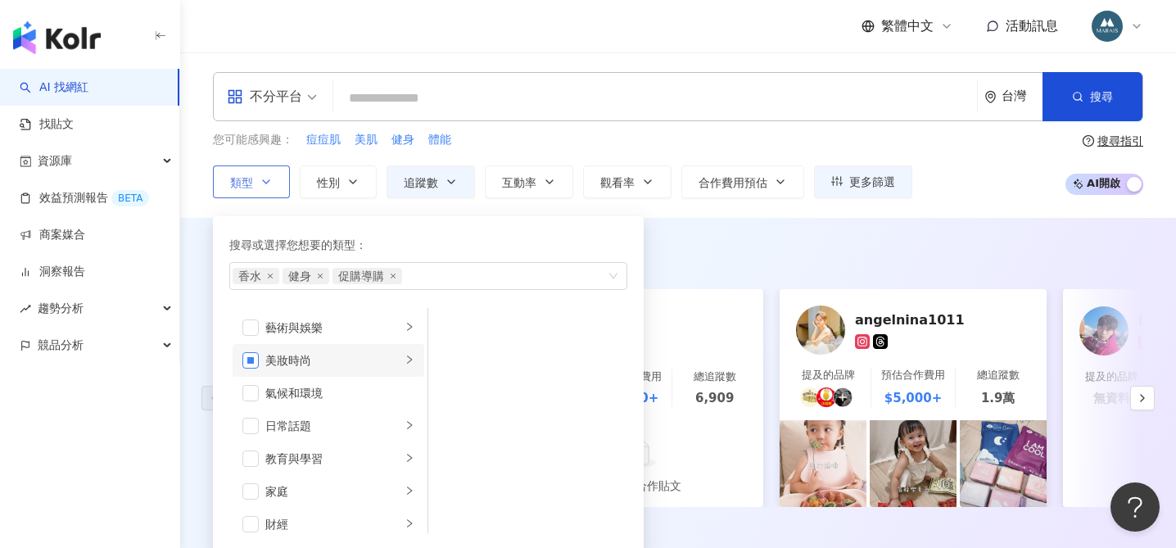
click at [251, 359] on span "button" at bounding box center [250, 360] width 16 height 16
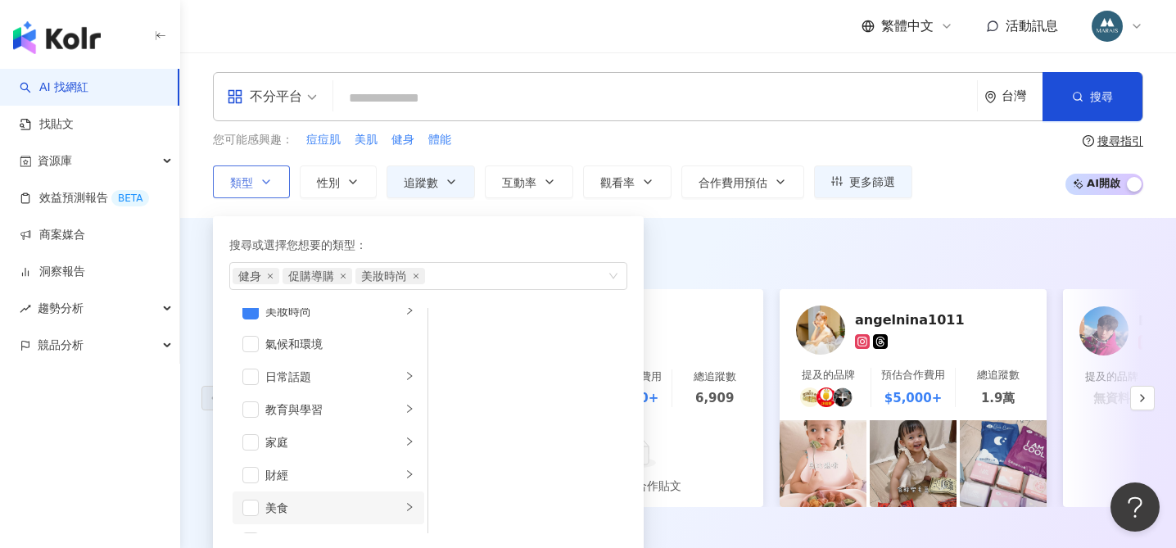
scroll to position [27, 0]
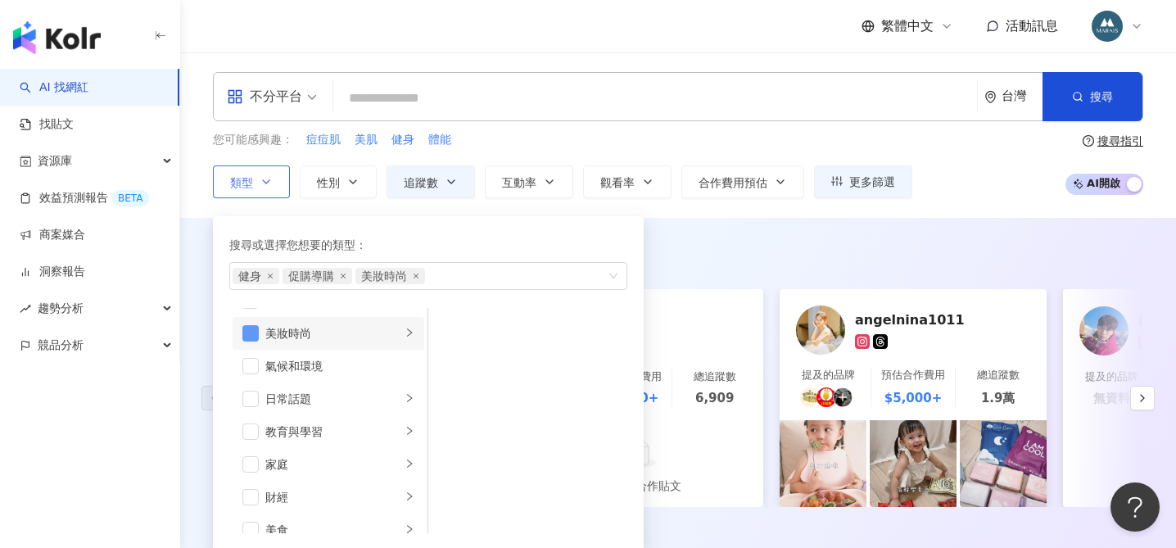
click at [248, 333] on span "button" at bounding box center [250, 333] width 16 height 16
click at [271, 275] on icon "close" at bounding box center [270, 276] width 7 height 7
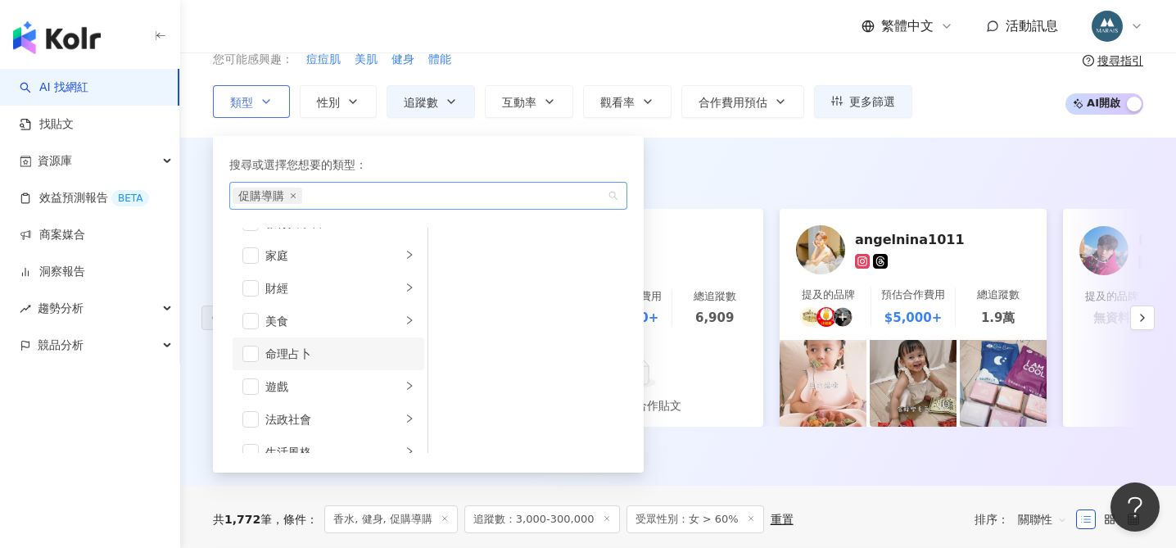
scroll to position [174, 0]
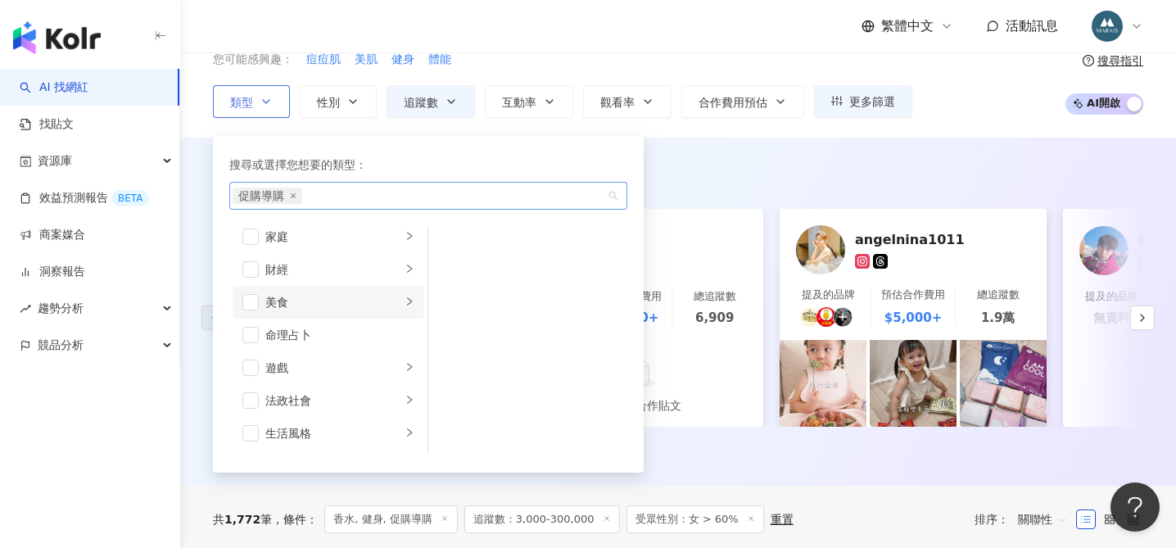
click at [409, 301] on icon "right" at bounding box center [410, 301] width 10 height 10
click at [458, 373] on li "食譜" at bounding box center [528, 378] width 192 height 33
click at [674, 215] on link "hailee.zz 提及的品牌 無資料 預估合作費用 $1,000+ 總追蹤數 6,909" at bounding box center [629, 274] width 267 height 131
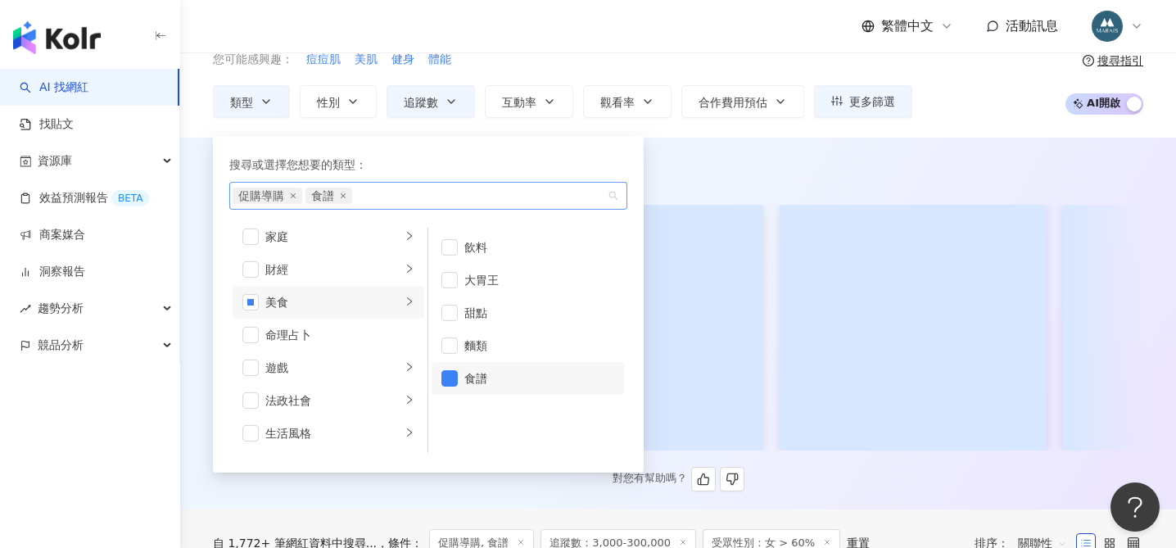
click at [772, 118] on div "您可能感興趣： 痘痘肌 美肌 健身 體能 類型 搜尋或選擇您想要的類型： 促購導購 食譜 藝術與娛樂 美妝時尚 氣候和環境 日常話題 教育與學習 家庭 財經 …" at bounding box center [562, 84] width 699 height 67
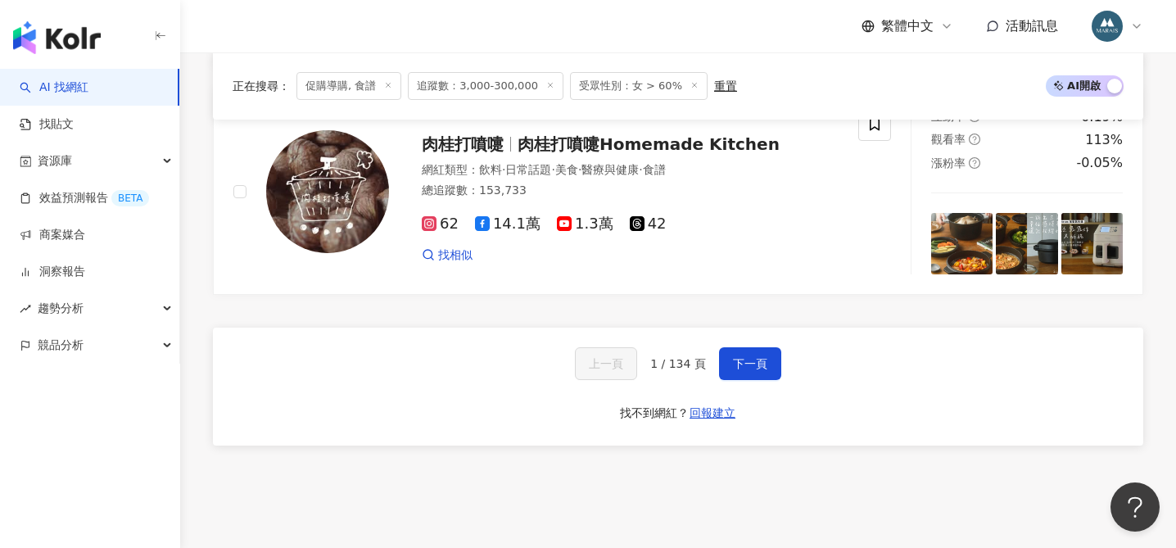
scroll to position [3085, 0]
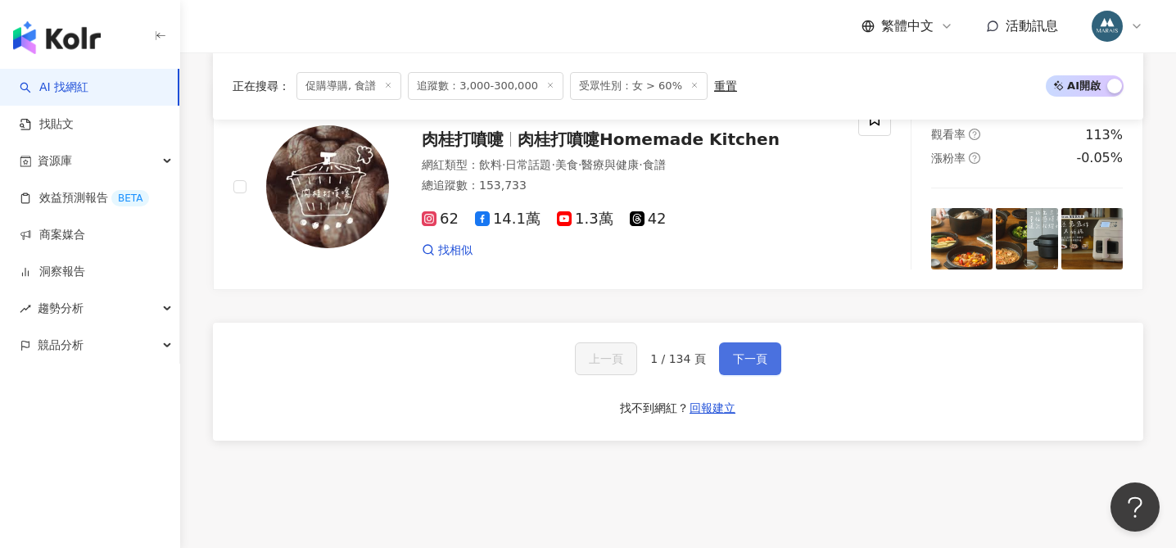
click at [754, 369] on button "下一頁" at bounding box center [750, 358] width 62 height 33
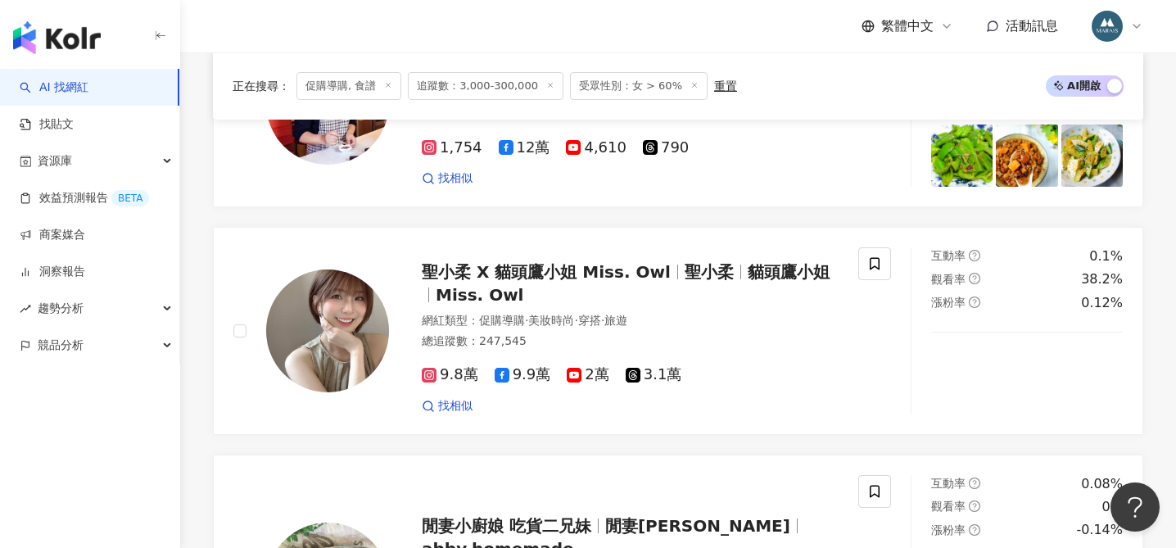
scroll to position [3105, 0]
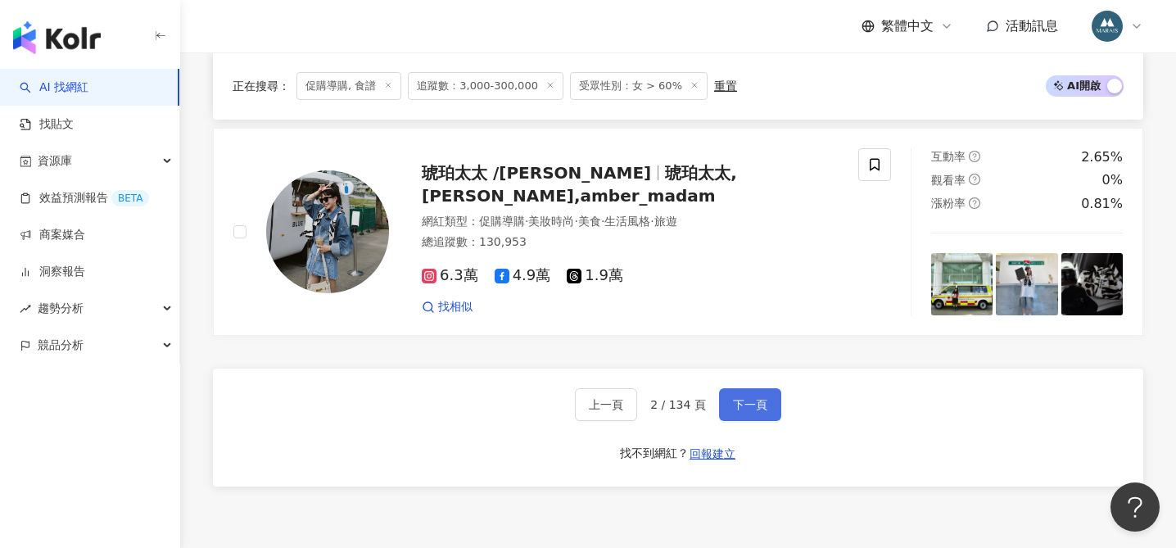
click at [745, 398] on span "下一頁" at bounding box center [750, 404] width 34 height 13
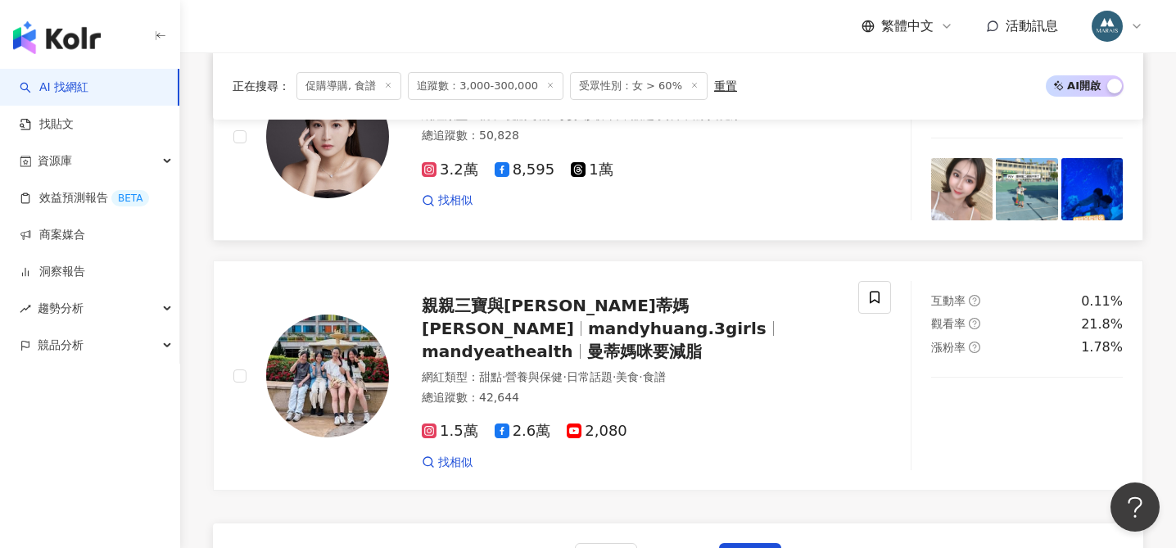
scroll to position [2889, 0]
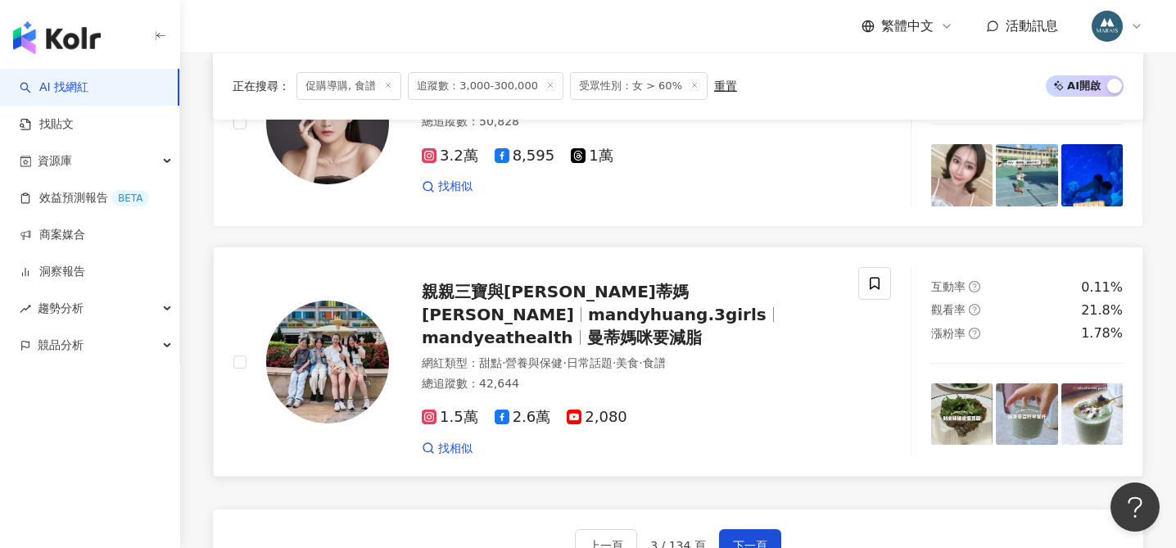
click at [631, 328] on span "曼蒂媽咪要減脂" at bounding box center [644, 338] width 115 height 20
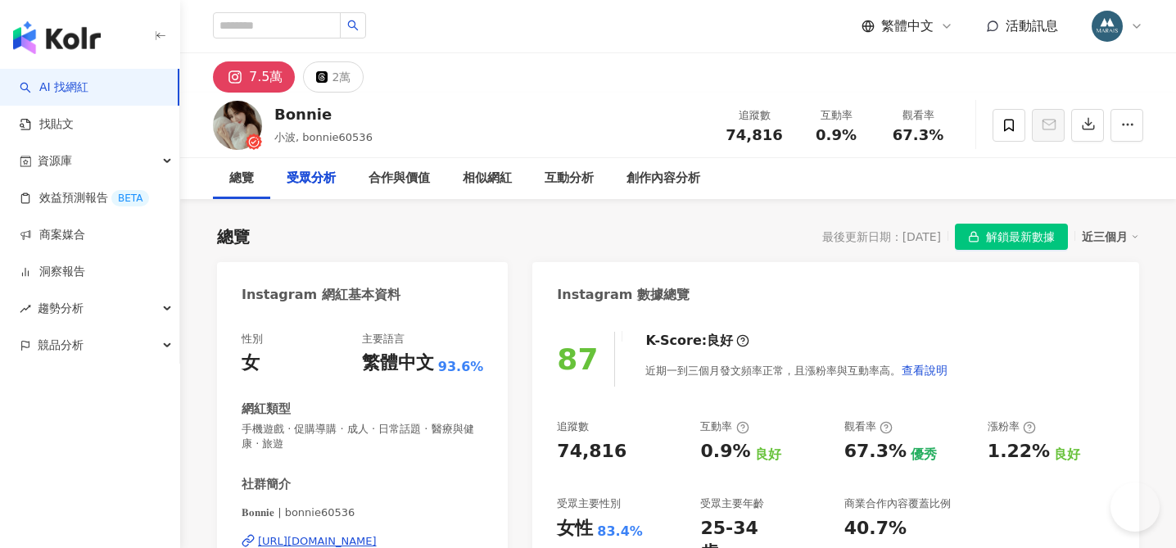
scroll to position [1616, 0]
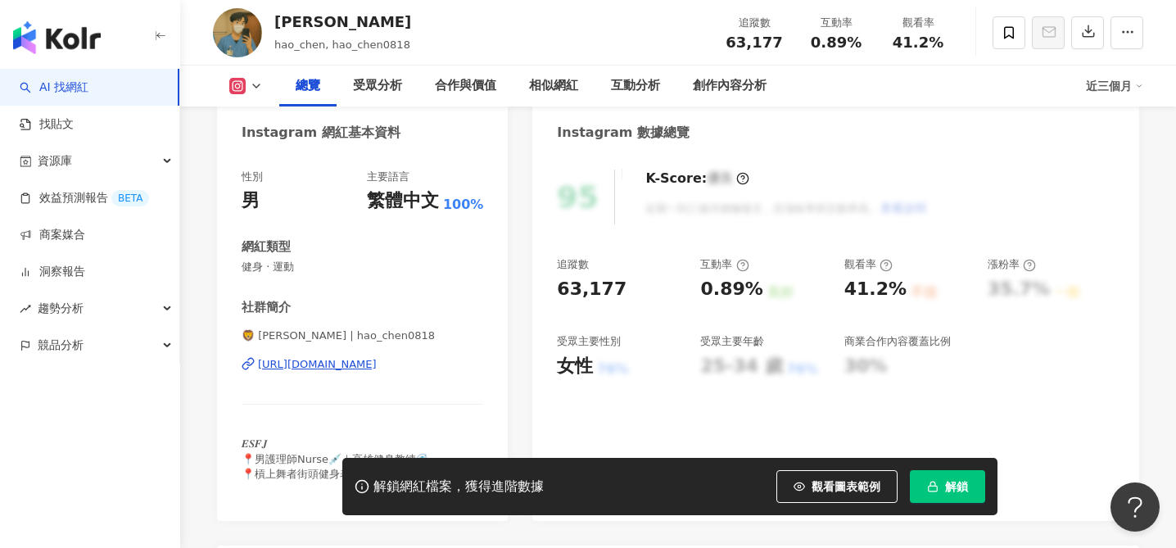
click at [377, 366] on div "https://www.instagram.com/hao_chen0818/" at bounding box center [317, 364] width 119 height 15
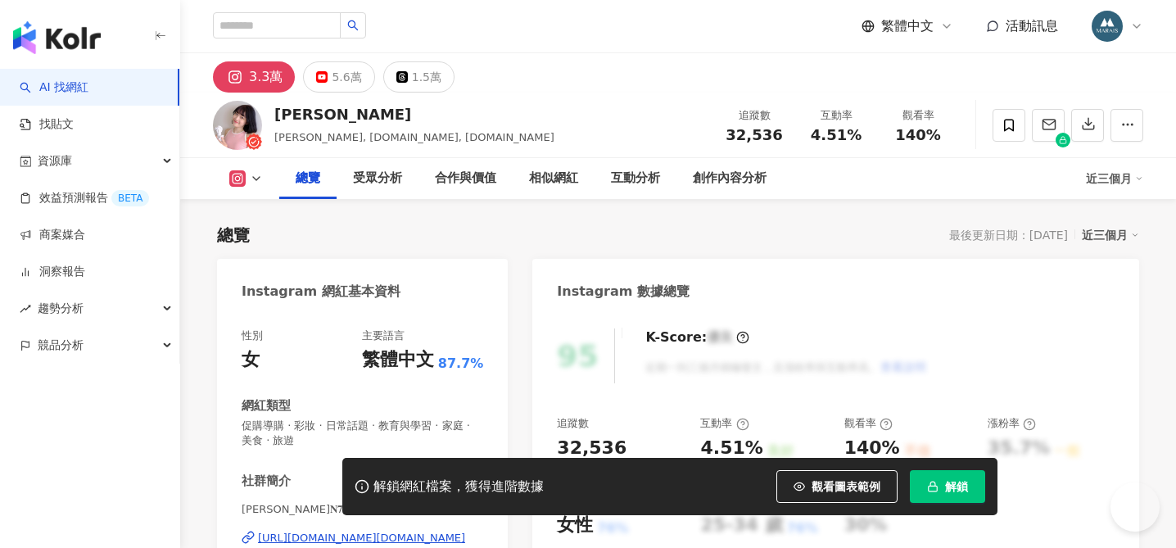
click at [360, 531] on div "[URL][DOMAIN_NAME][DOMAIN_NAME]" at bounding box center [361, 538] width 207 height 15
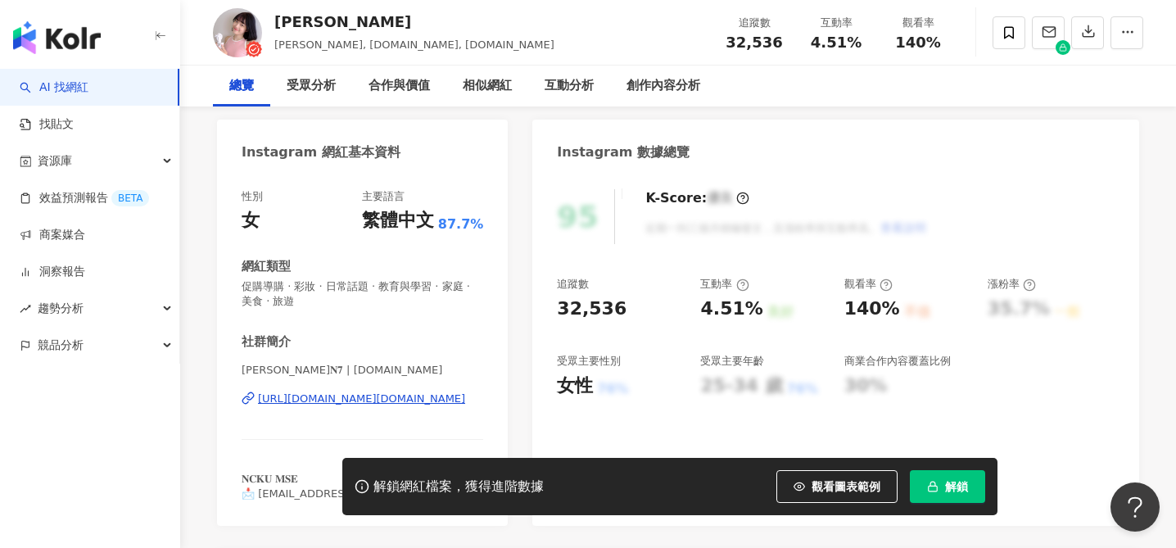
scroll to position [274, 0]
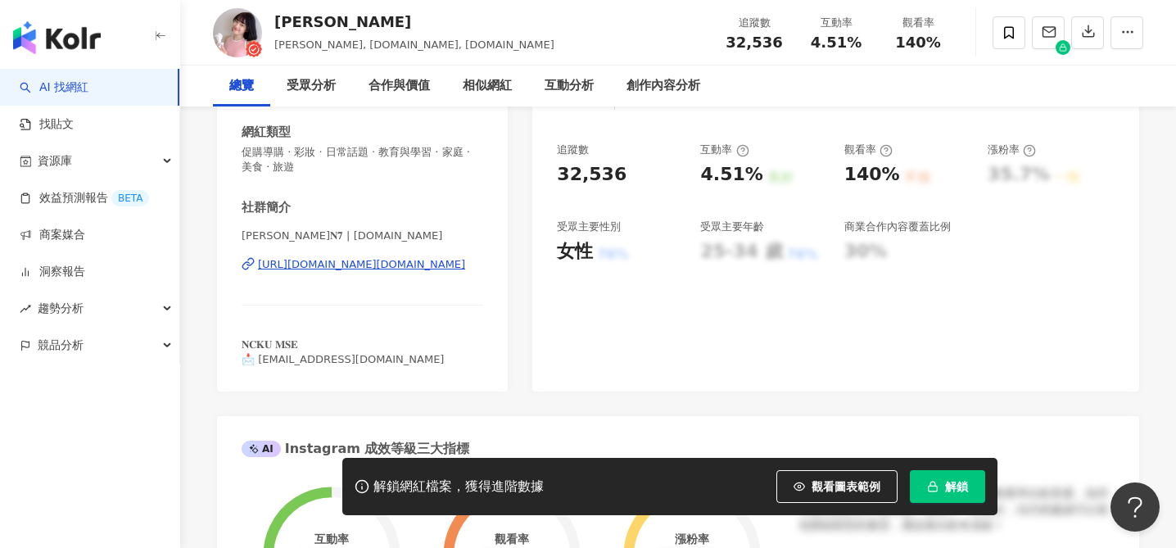
click at [363, 260] on div "https://www.instagram.com/enqi.er/" at bounding box center [361, 264] width 207 height 15
click at [938, 483] on icon "button" at bounding box center [932, 486] width 11 height 11
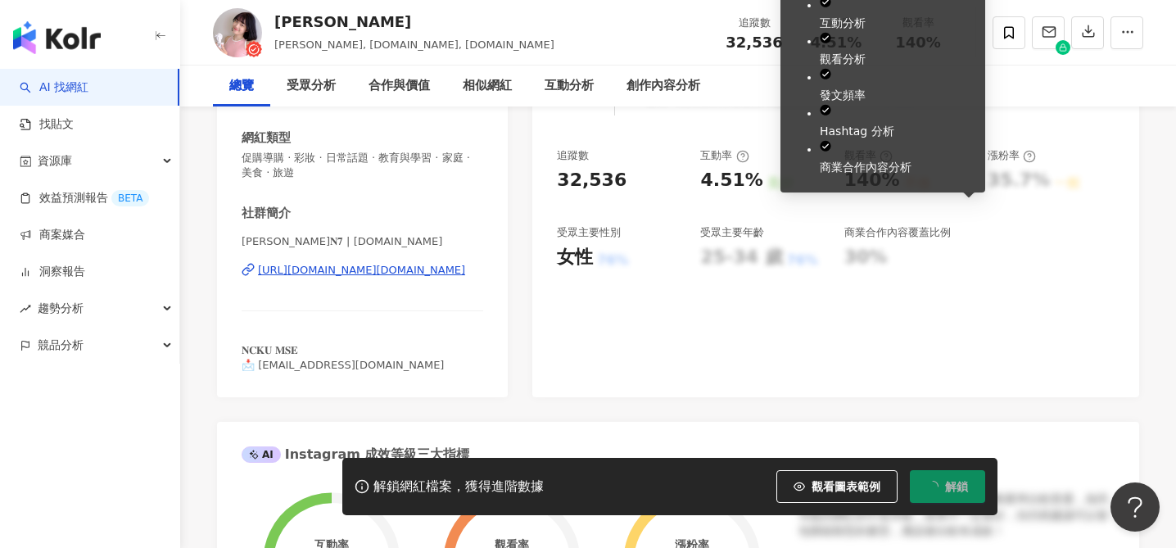
scroll to position [0, 0]
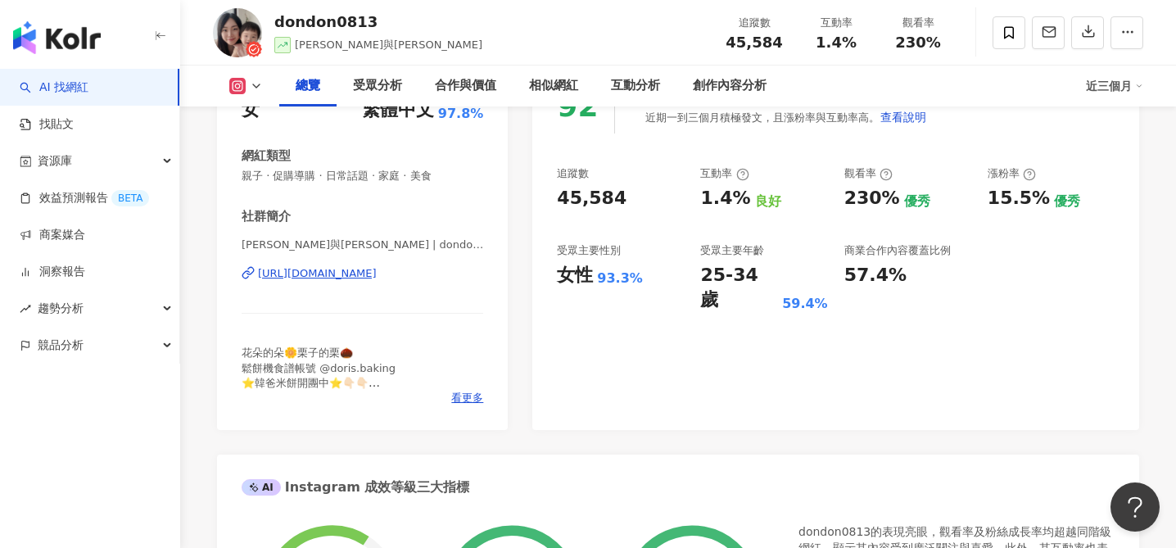
scroll to position [340, 0]
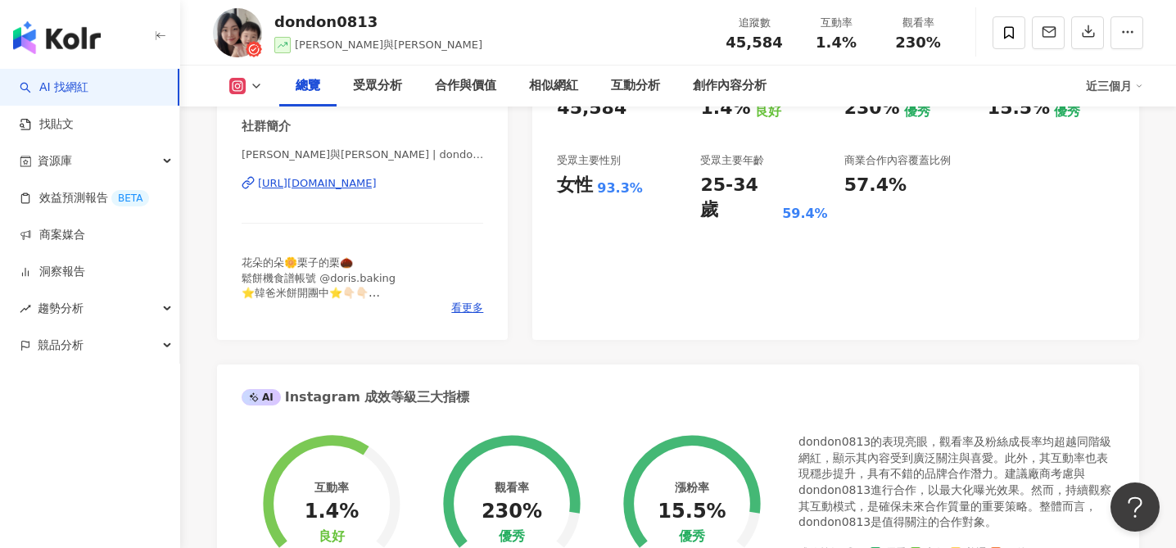
click at [377, 179] on div "https://www.instagram.com/dondon0813/" at bounding box center [317, 183] width 119 height 15
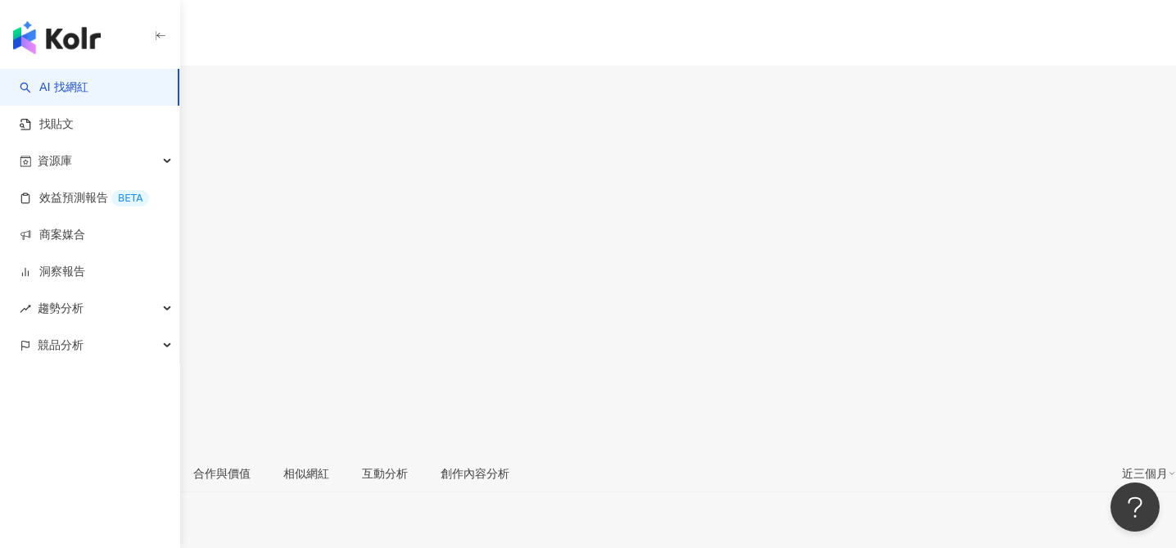
scroll to position [138, 0]
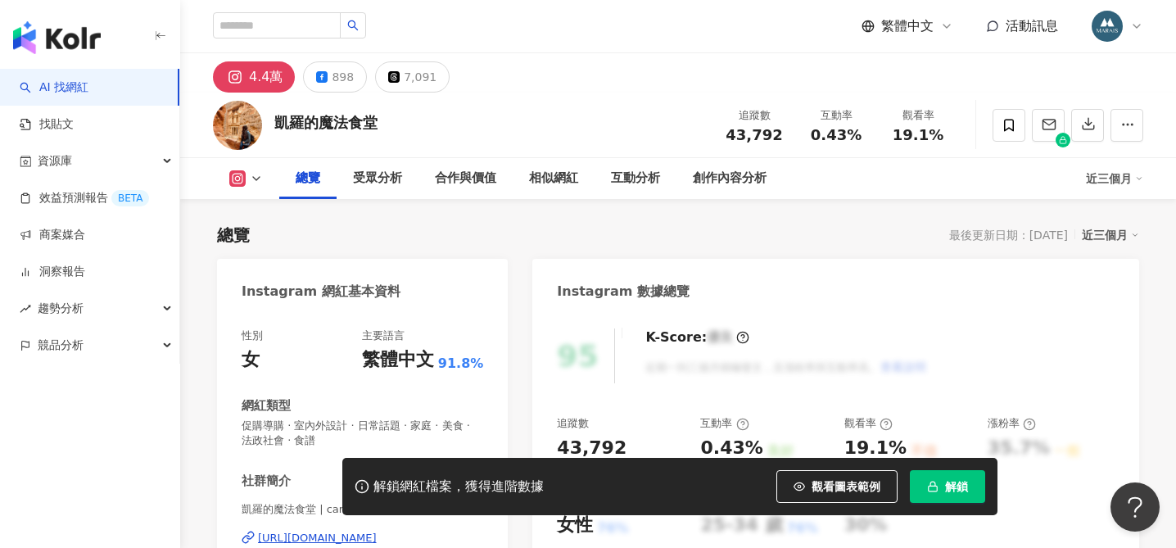
click at [365, 531] on div "[URL][DOMAIN_NAME]" at bounding box center [317, 538] width 119 height 15
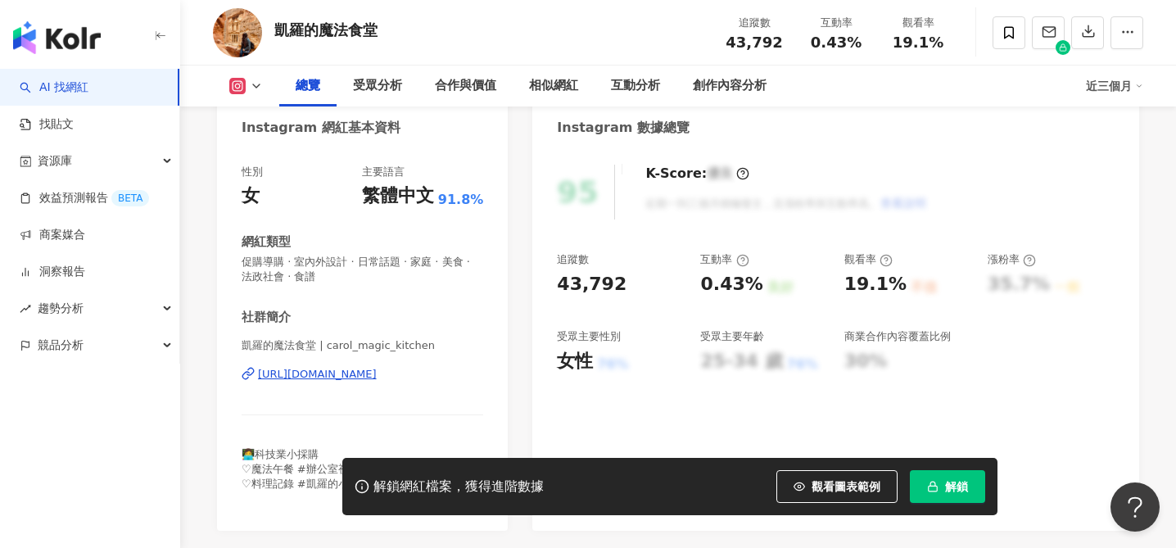
click at [938, 494] on button "解鎖" at bounding box center [947, 486] width 75 height 33
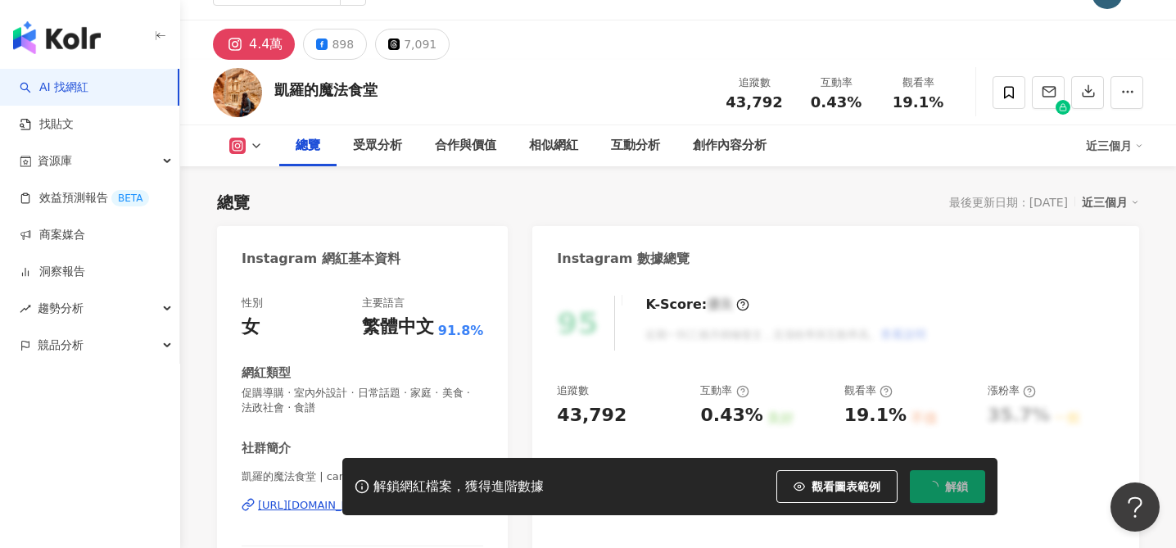
scroll to position [0, 0]
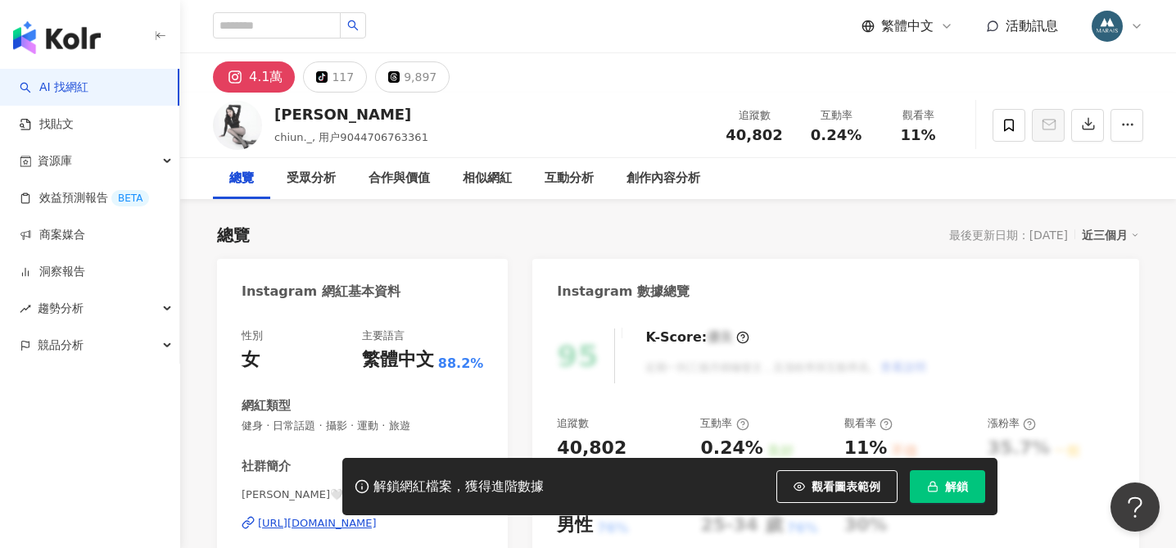
scroll to position [63, 0]
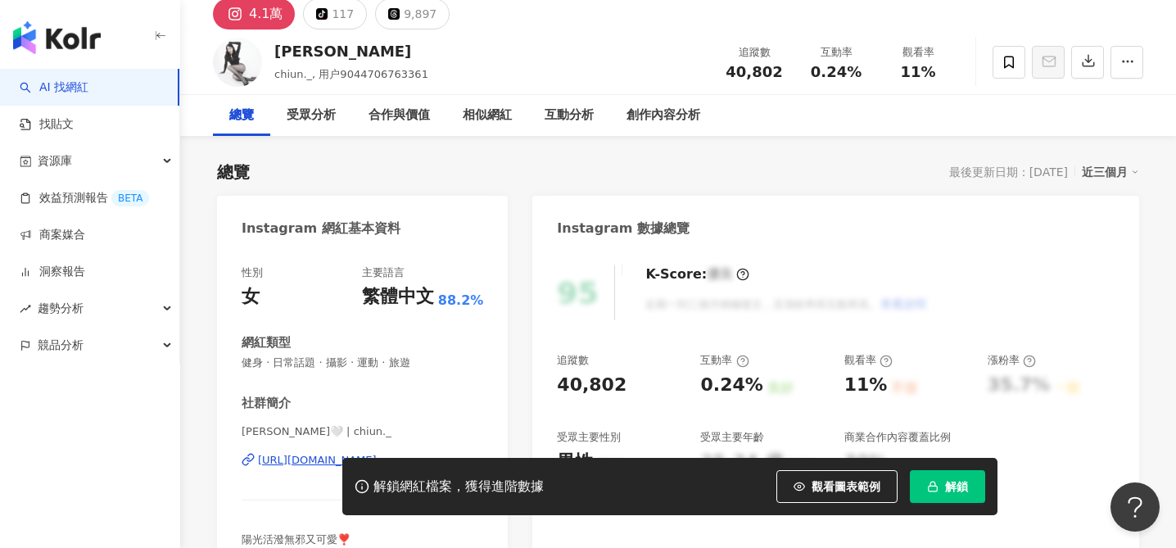
click at [311, 459] on div "解鎖網紅檔案，獲得進階數據 觀看圖表範例 解鎖" at bounding box center [588, 486] width 1176 height 57
click at [316, 455] on div "[URL][DOMAIN_NAME]" at bounding box center [317, 460] width 119 height 15
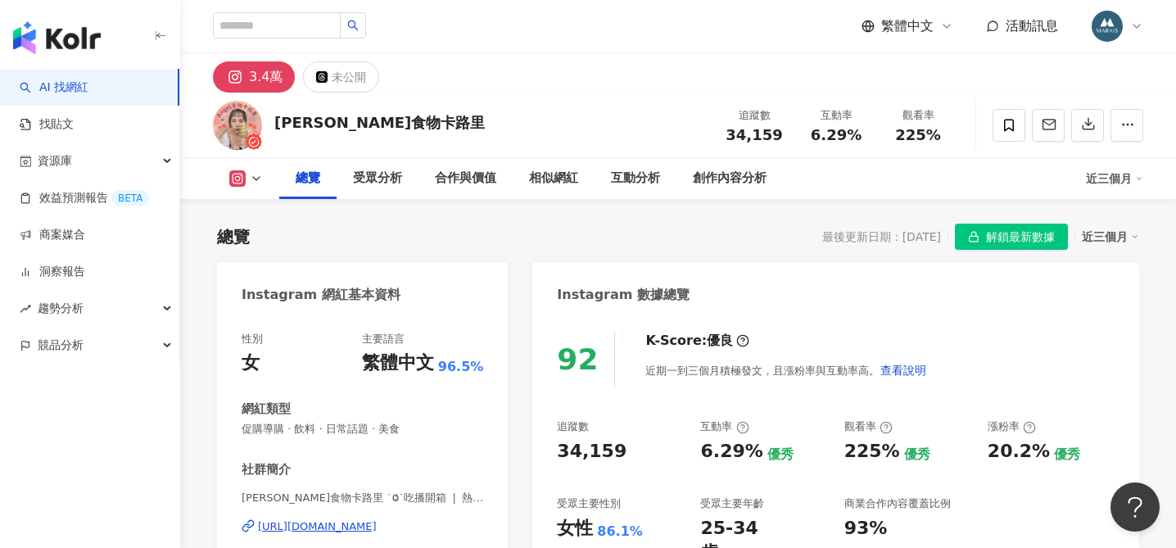
scroll to position [220, 0]
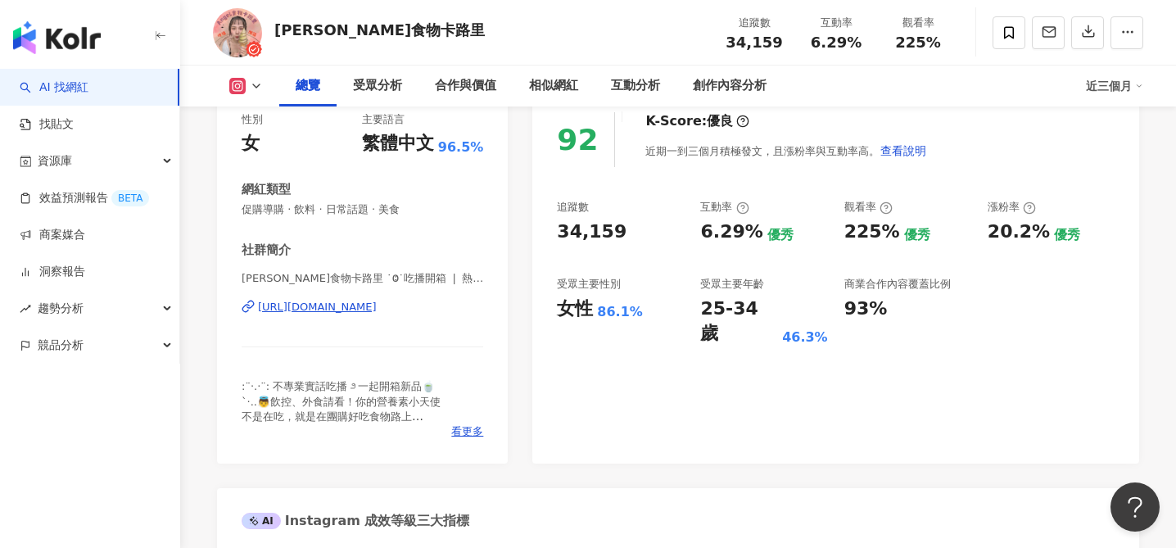
click at [377, 308] on div "[URL][DOMAIN_NAME]" at bounding box center [317, 307] width 119 height 15
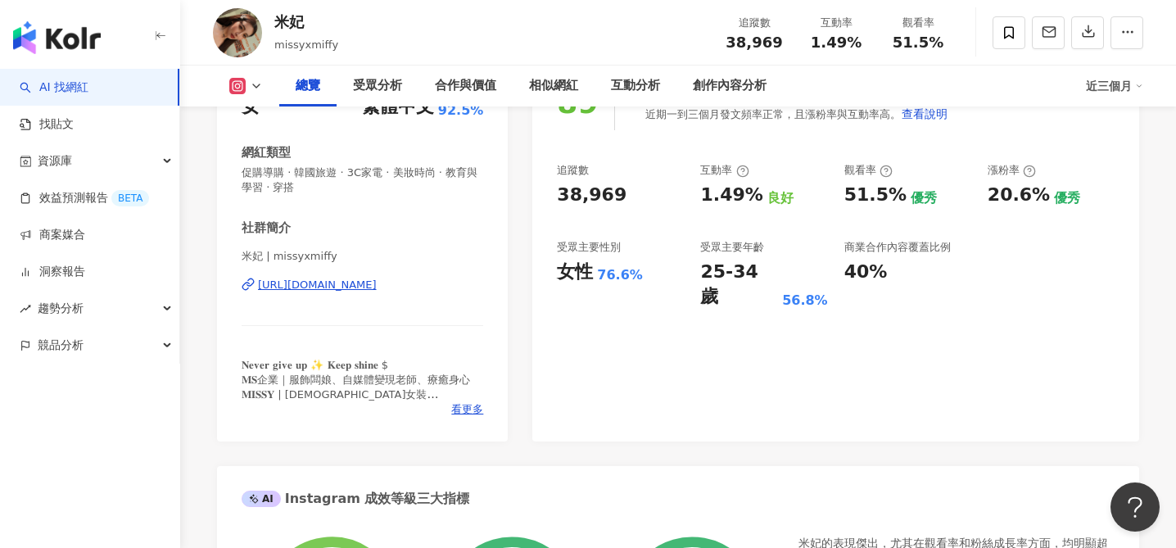
scroll to position [283, 0]
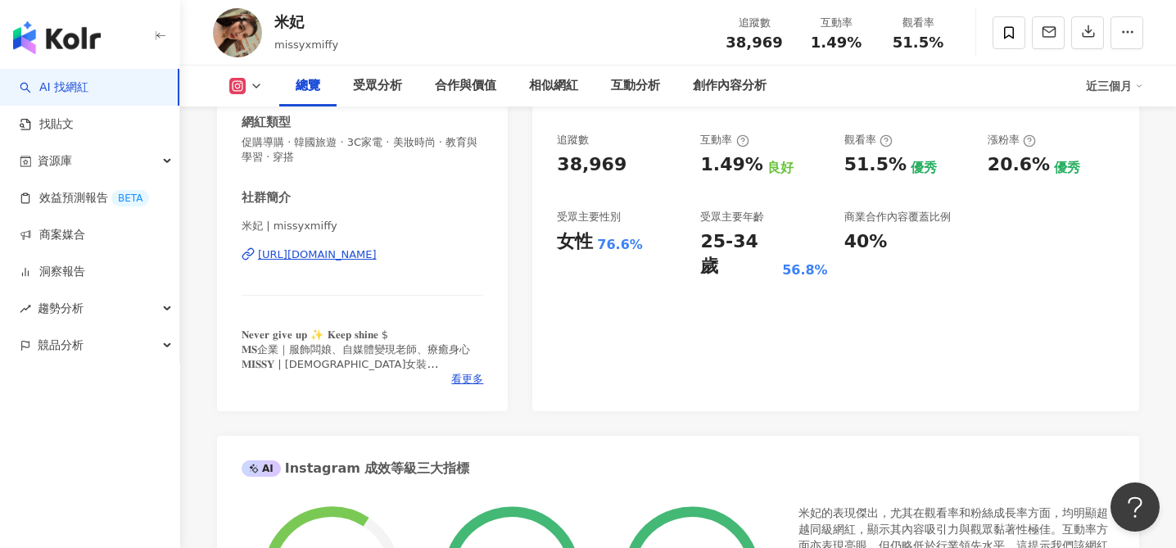
click at [376, 256] on div "https://www.instagram.com/missyxmiffy/" at bounding box center [317, 254] width 119 height 15
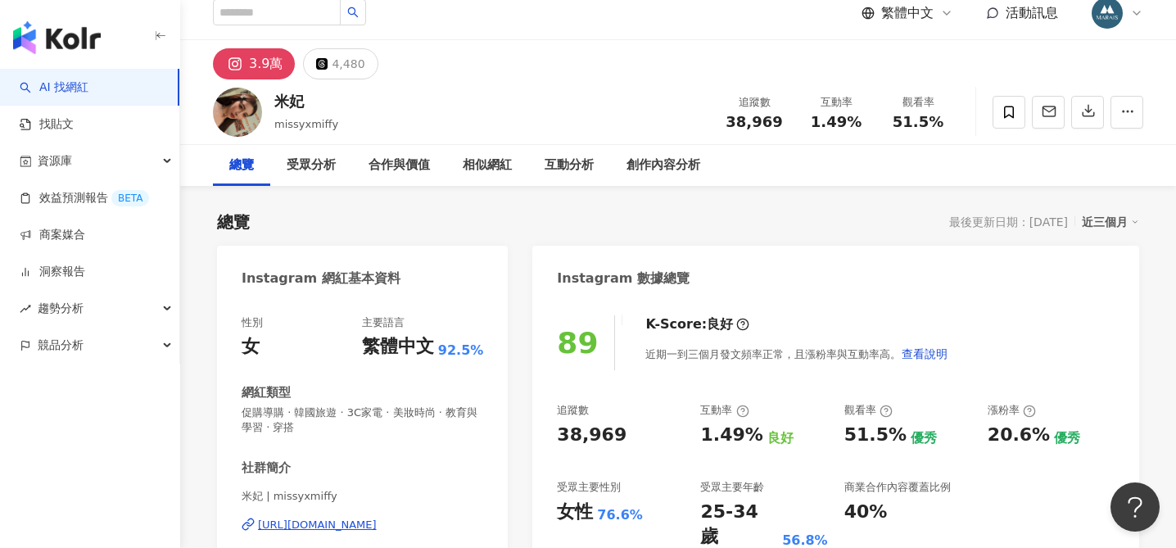
scroll to position [0, 0]
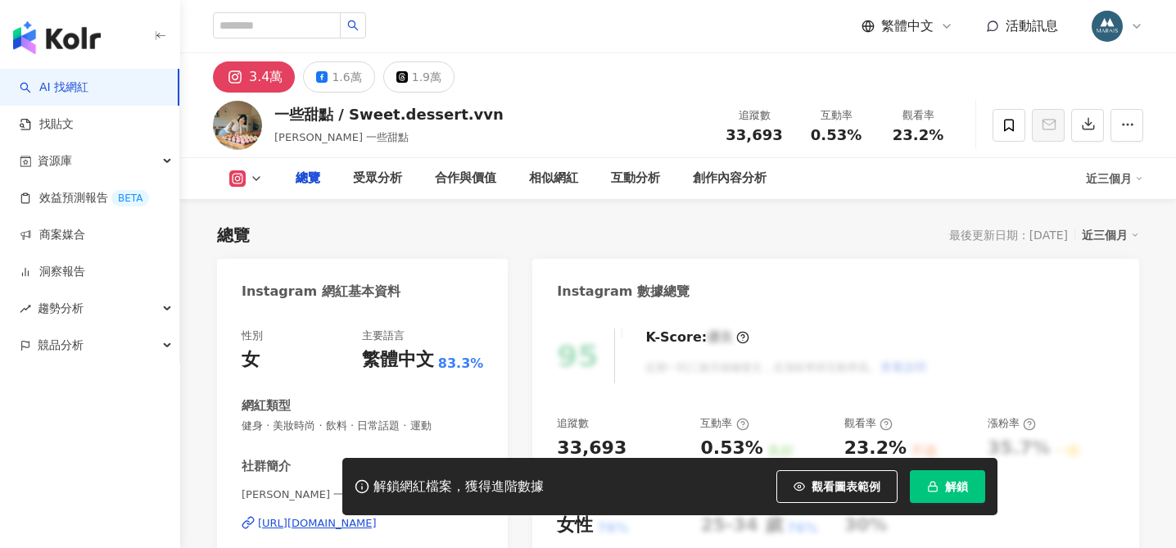
click at [387, 378] on div "性別 女 主要語言 繁體中文 83.3% 網紅類型 健身 · 美妝時尚 · 飲料 · 日常話題 · 運動 社群簡介 [PERSON_NAME] 一些甜點 X …" at bounding box center [363, 491] width 242 height 327
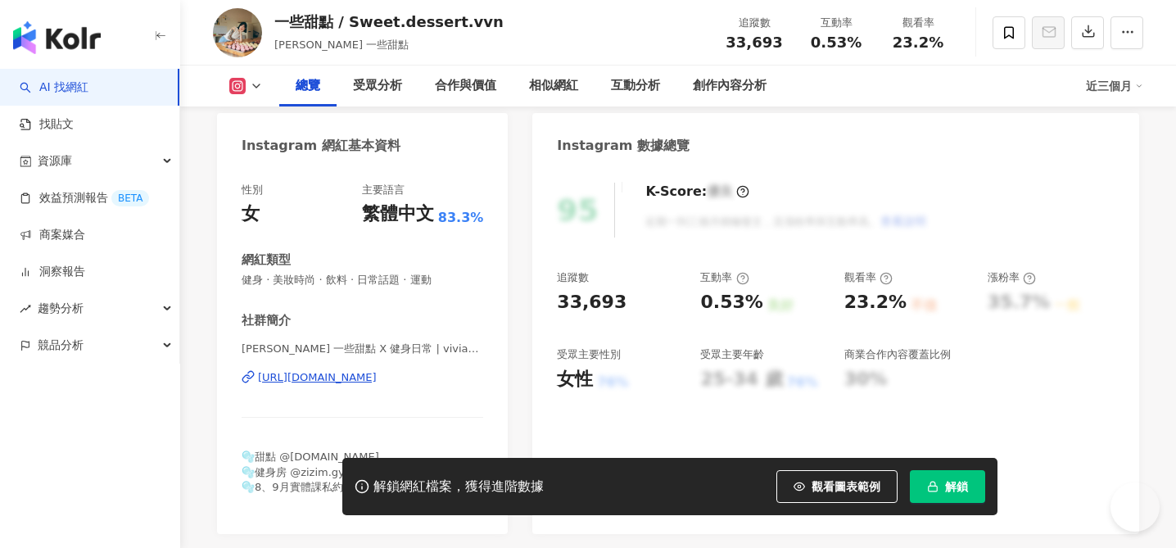
click at [377, 378] on div "[URL][DOMAIN_NAME]" at bounding box center [317, 377] width 119 height 15
click at [946, 484] on span "解鎖" at bounding box center [956, 486] width 23 height 13
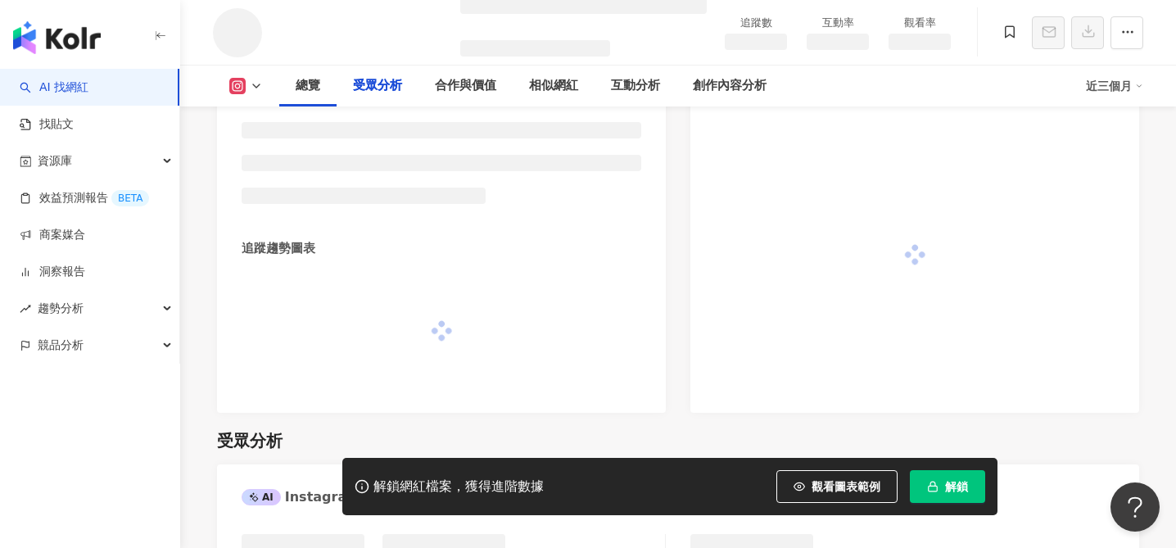
scroll to position [1349, 0]
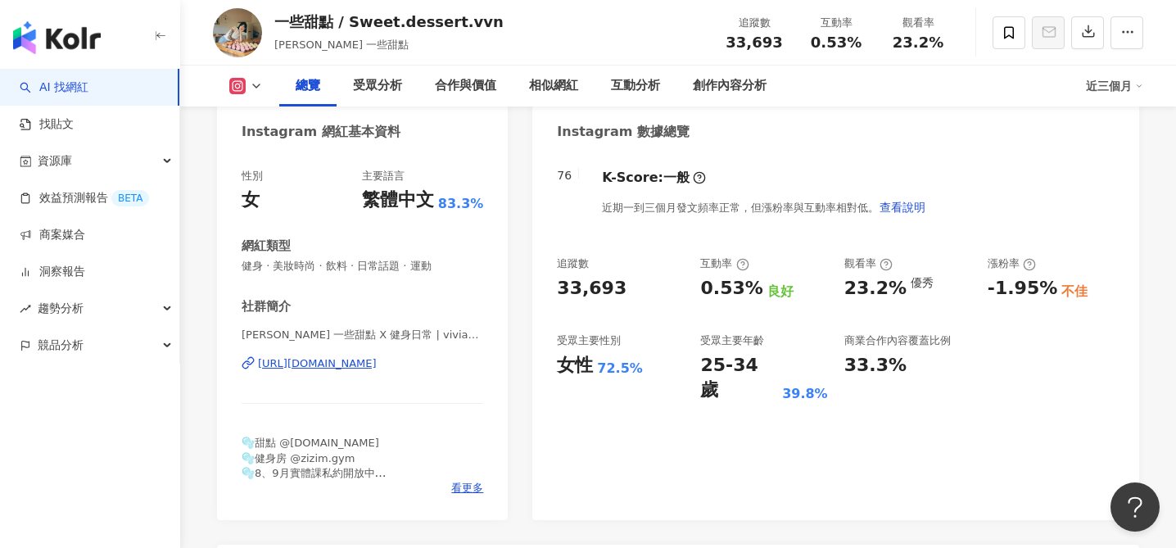
scroll to position [162, 0]
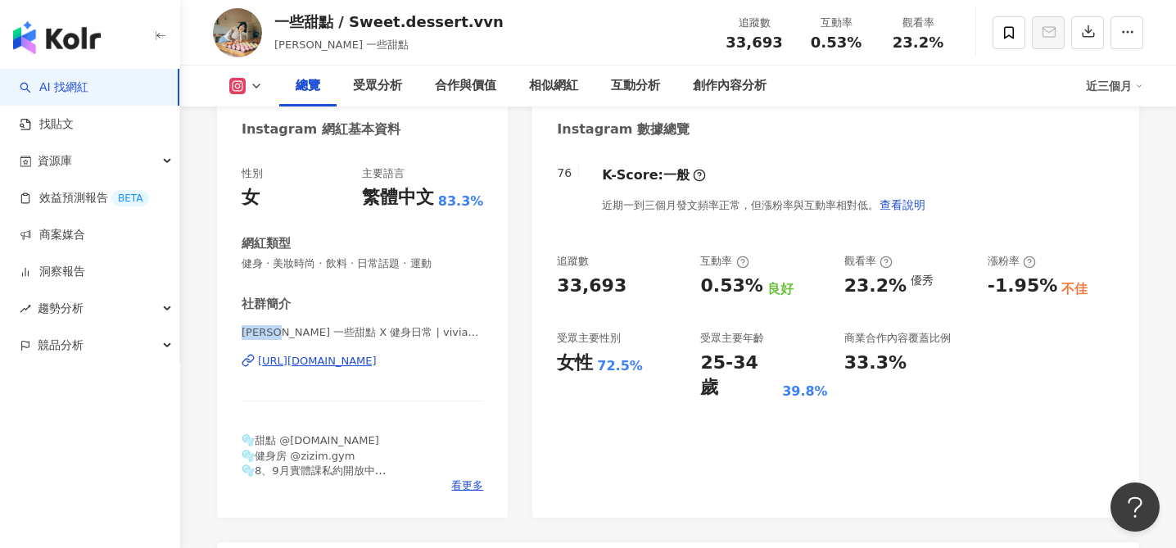
drag, startPoint x: 251, startPoint y: 330, endPoint x: 237, endPoint y: 329, distance: 14.8
click at [237, 329] on div "性別 女 主要語言 繁體中文 83.3% 網紅類型 健身 · 美妝時尚 · 飲料 · 日常話題 · 運動 社群簡介 [PERSON_NAME] 一些甜點 X …" at bounding box center [362, 334] width 291 height 368
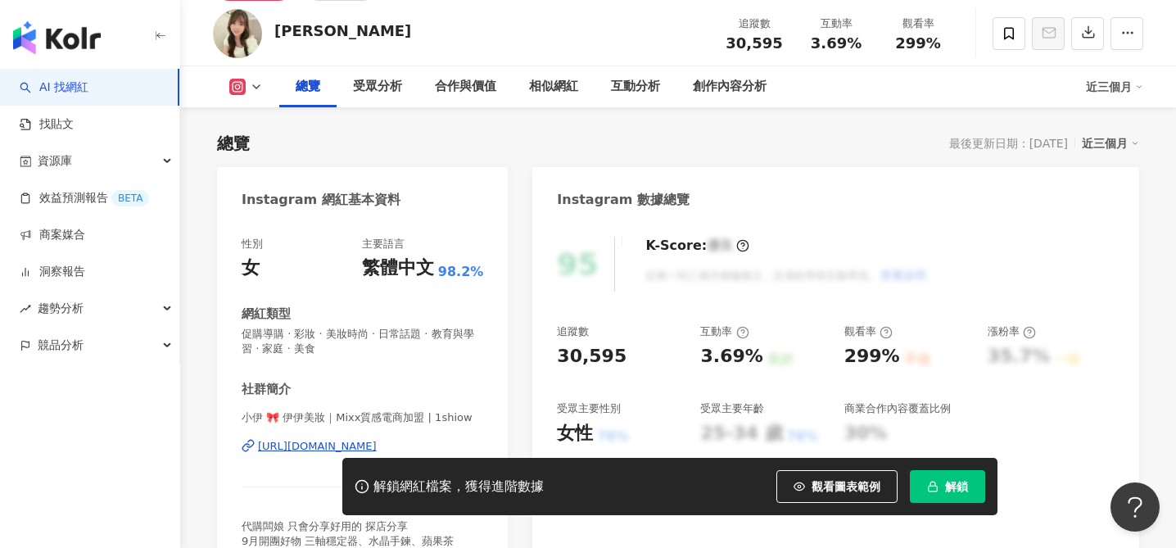
click at [340, 439] on div "https://www.instagram.com/1shiow/" at bounding box center [317, 446] width 119 height 15
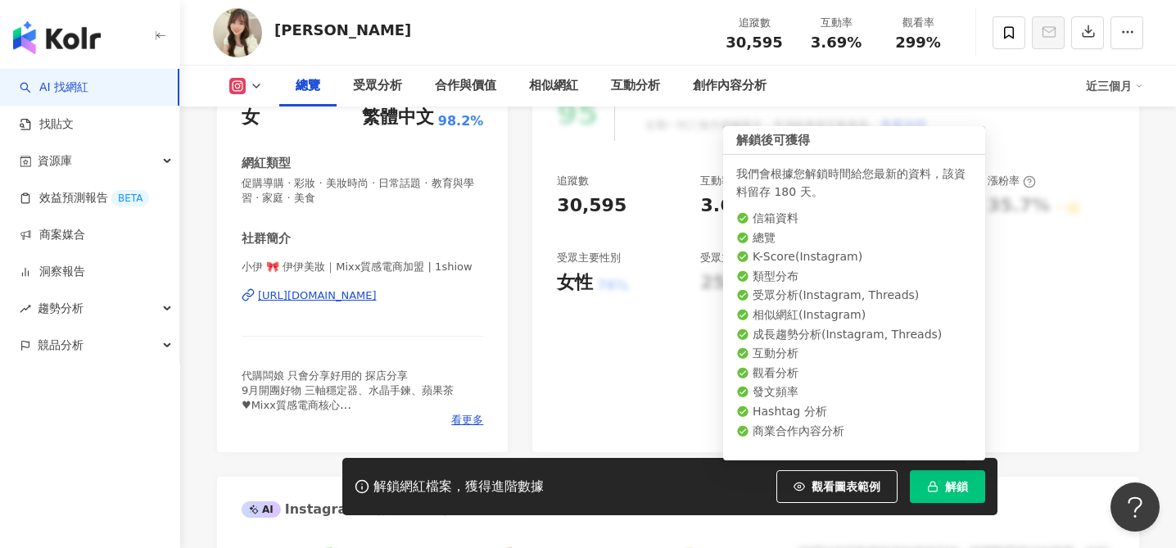
click at [941, 484] on button "解鎖" at bounding box center [947, 486] width 75 height 33
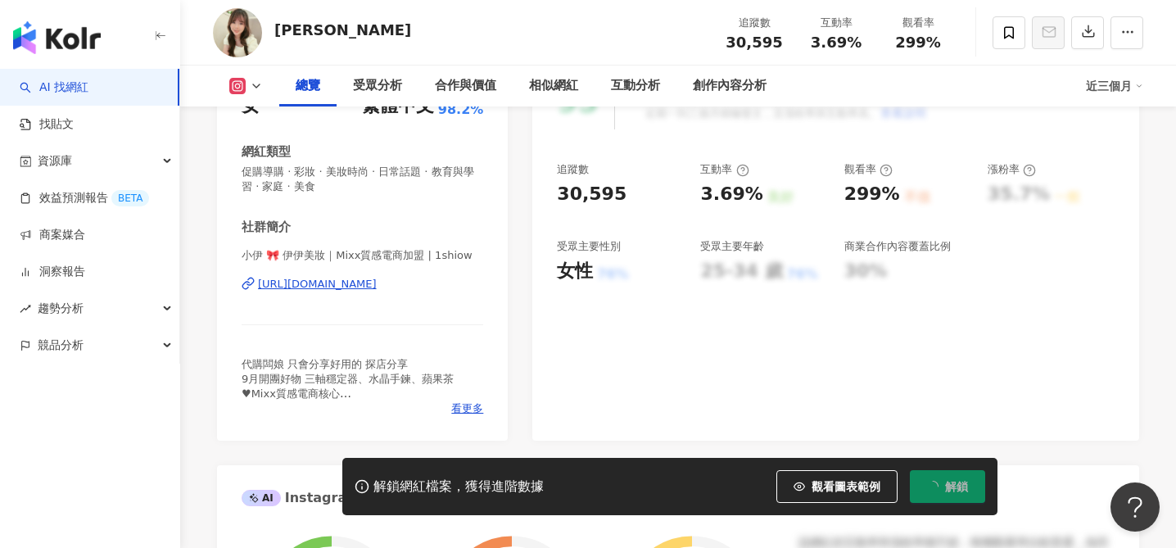
scroll to position [262, 0]
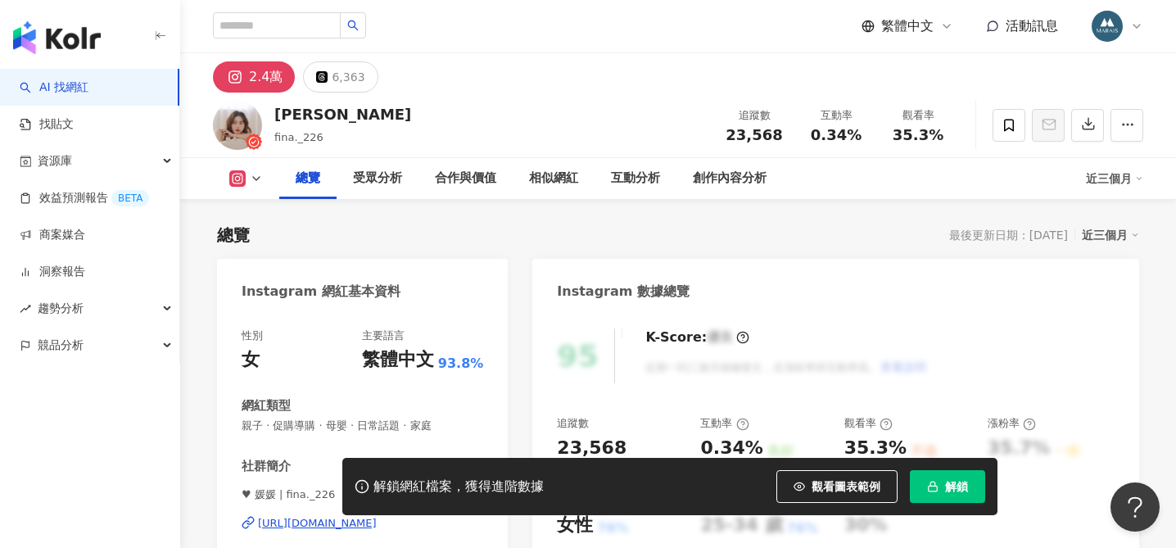
scroll to position [189, 0]
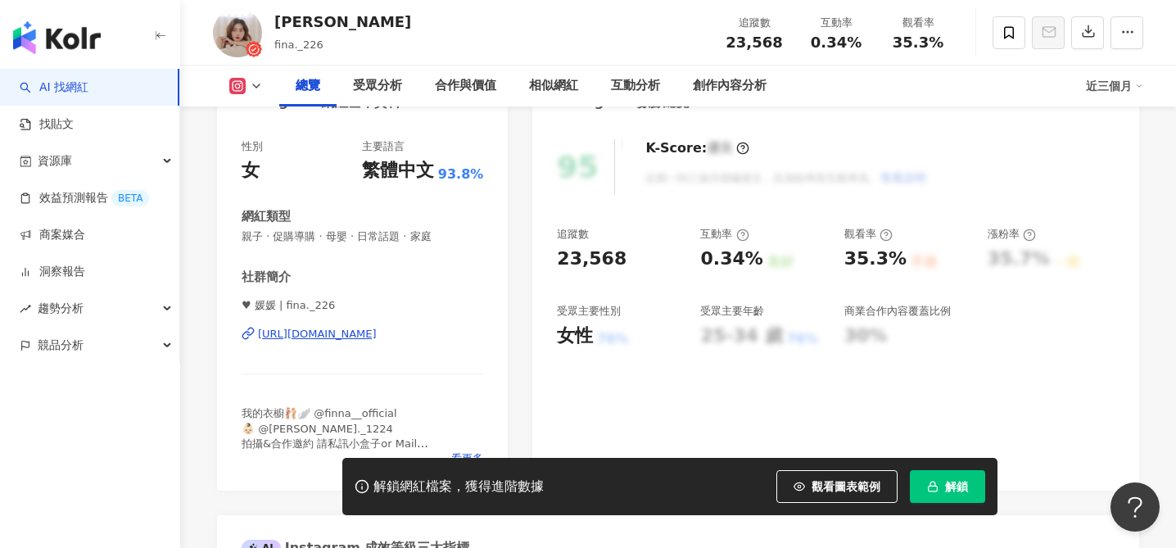
click at [375, 335] on div "[URL][DOMAIN_NAME]" at bounding box center [317, 334] width 119 height 15
click at [942, 482] on button "解鎖" at bounding box center [947, 486] width 75 height 33
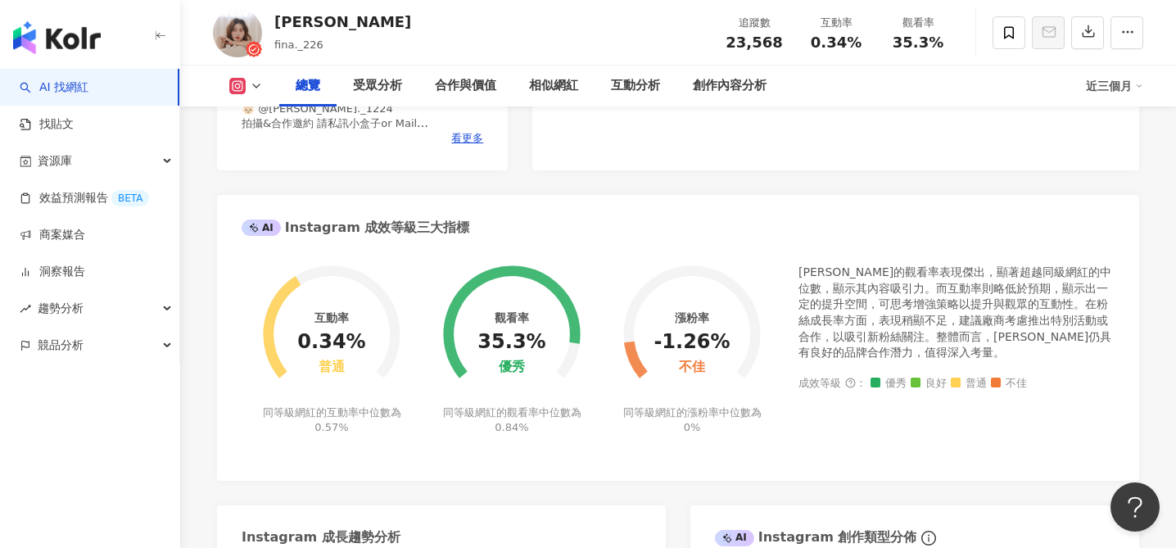
scroll to position [766, 0]
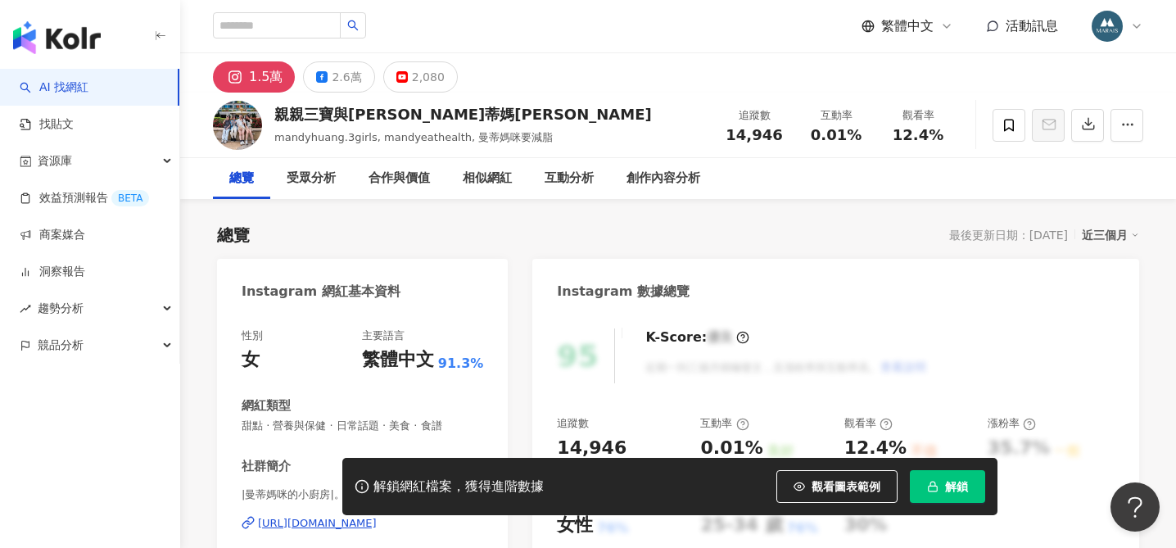
click at [411, 405] on div "性別 女 主要語言 繁體中文 91.3% 網紅類型 甜點 · 營養與保健 · 日常話題 · 美食 · 食譜 社群簡介 |曼蒂媽咪的小廚房|。Mandyeath…" at bounding box center [363, 491] width 242 height 327
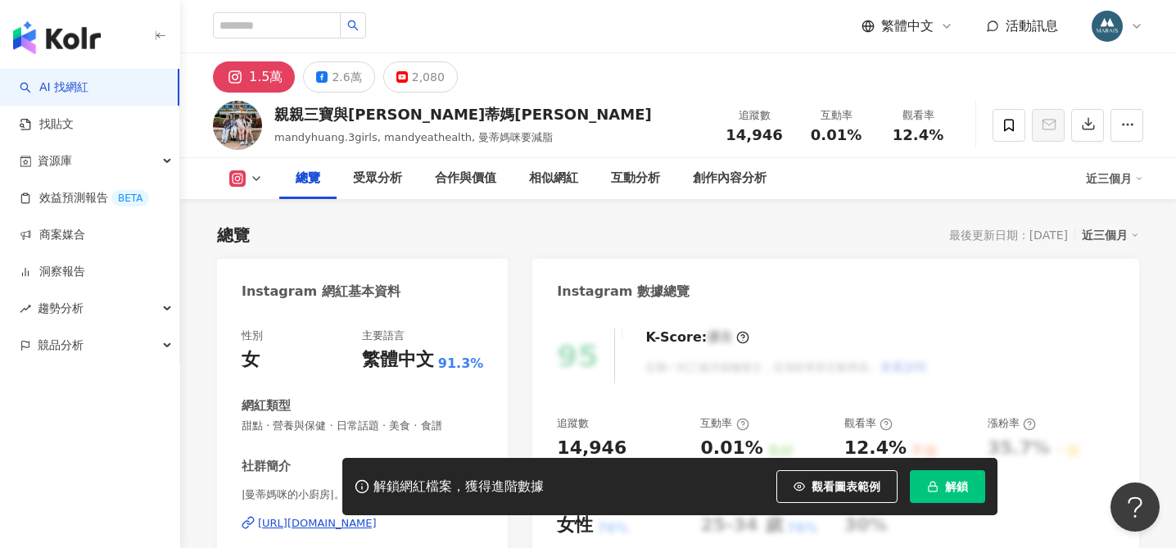
scroll to position [121, 0]
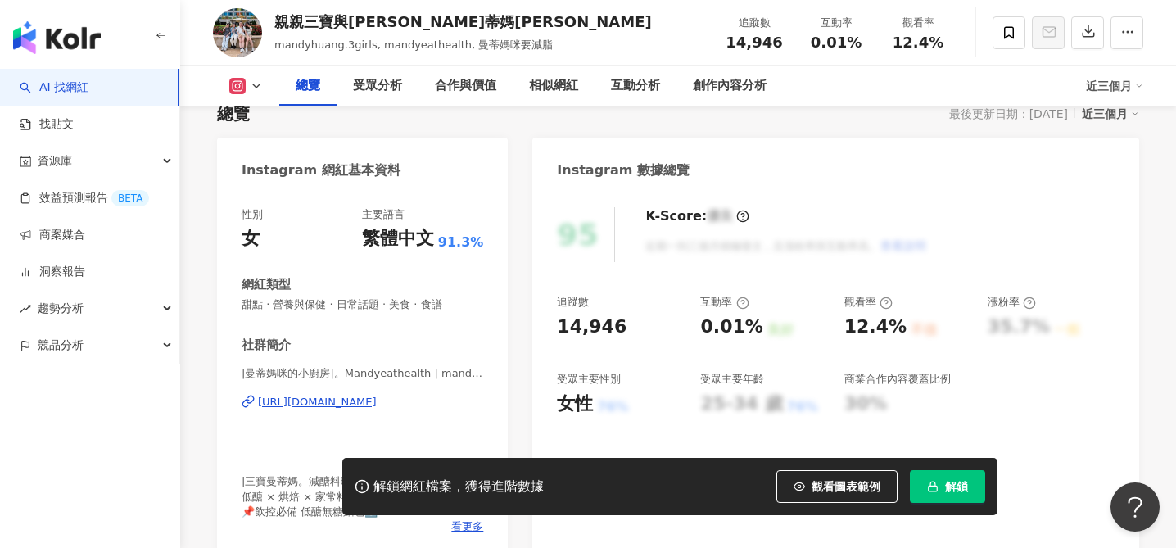
click at [377, 405] on div "[URL][DOMAIN_NAME]" at bounding box center [317, 402] width 119 height 15
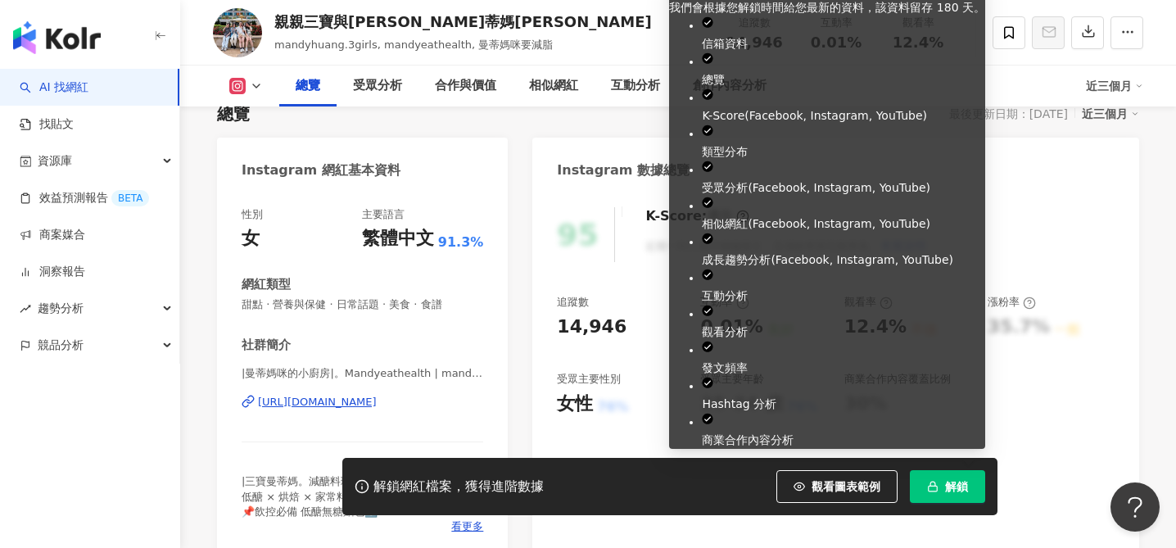
click at [953, 496] on button "解鎖" at bounding box center [947, 486] width 75 height 33
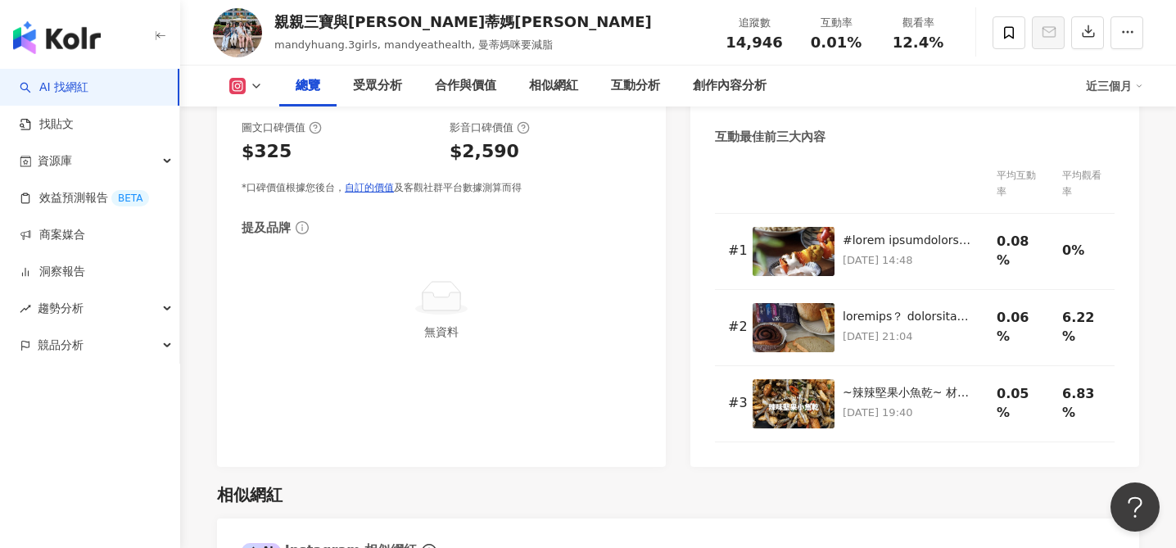
scroll to position [1161, 0]
